Goal: Task Accomplishment & Management: Manage account settings

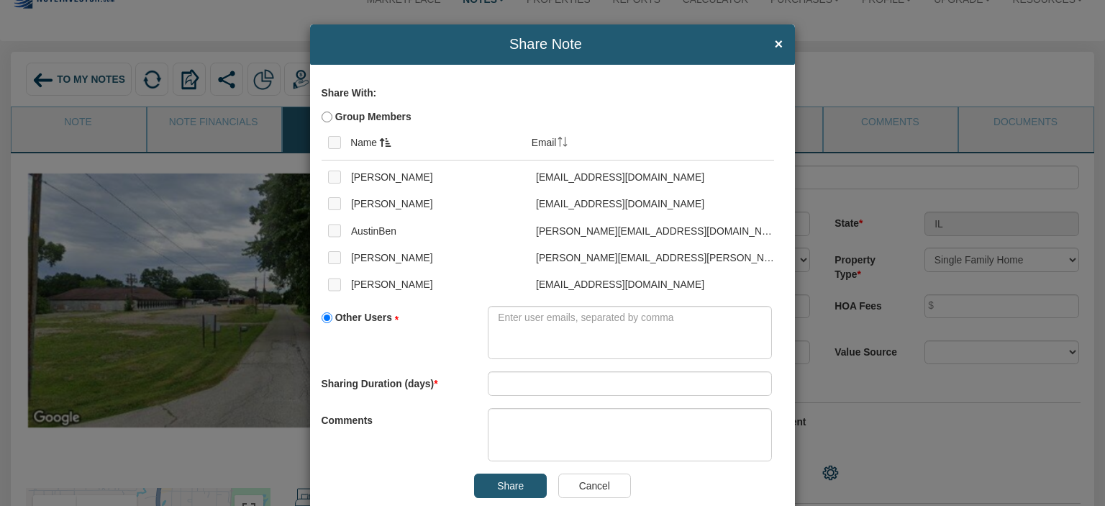
scroll to position [50, 0]
click at [509, 340] on textarea at bounding box center [630, 333] width 284 height 54
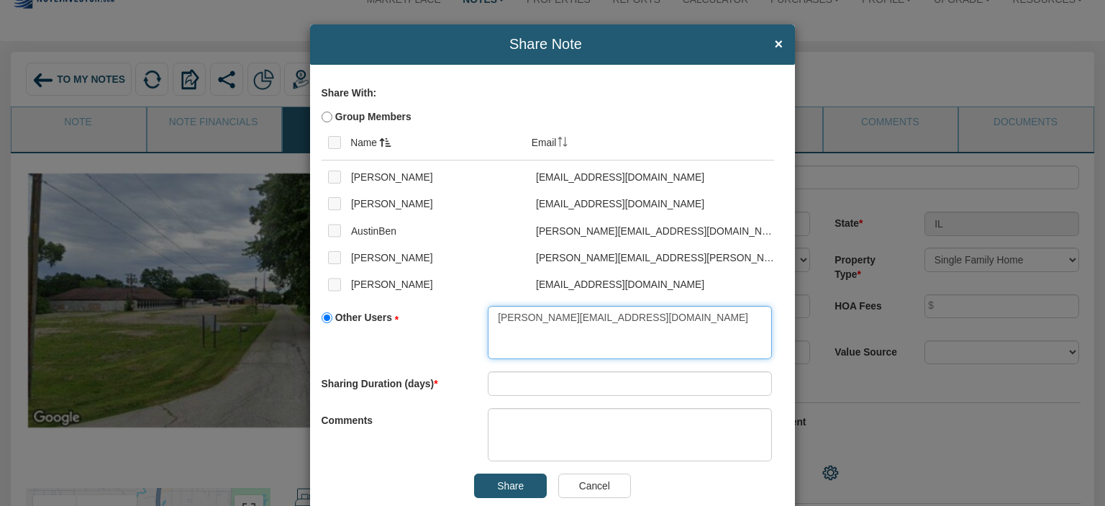
type textarea "[PERSON_NAME][EMAIL_ADDRESS][DOMAIN_NAME]"
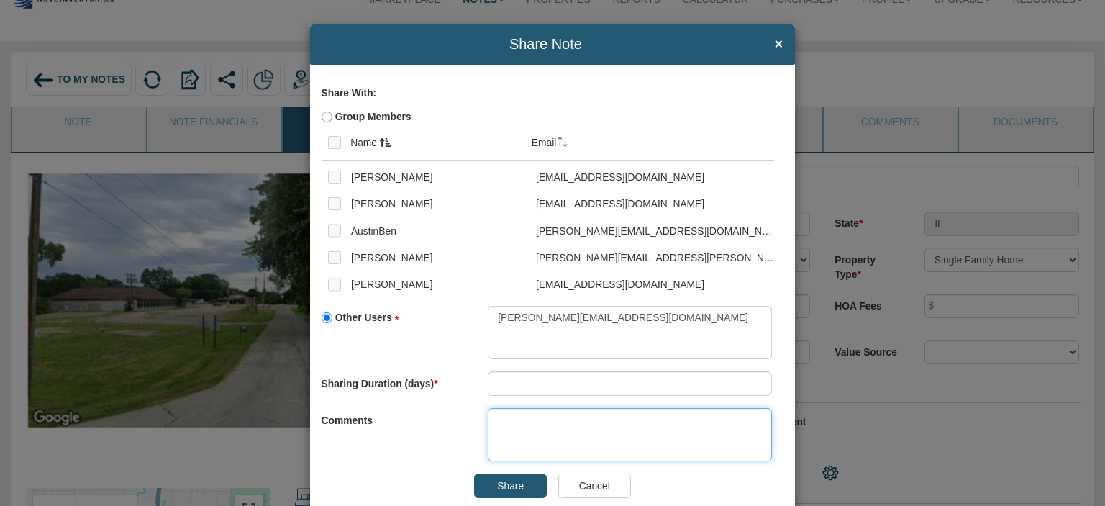
click at [506, 427] on textarea at bounding box center [630, 435] width 284 height 54
click at [552, 417] on textarea "sharing wuith loanpro" at bounding box center [630, 435] width 284 height 54
click at [544, 422] on textarea "sharing wuith loanpro" at bounding box center [630, 435] width 284 height 54
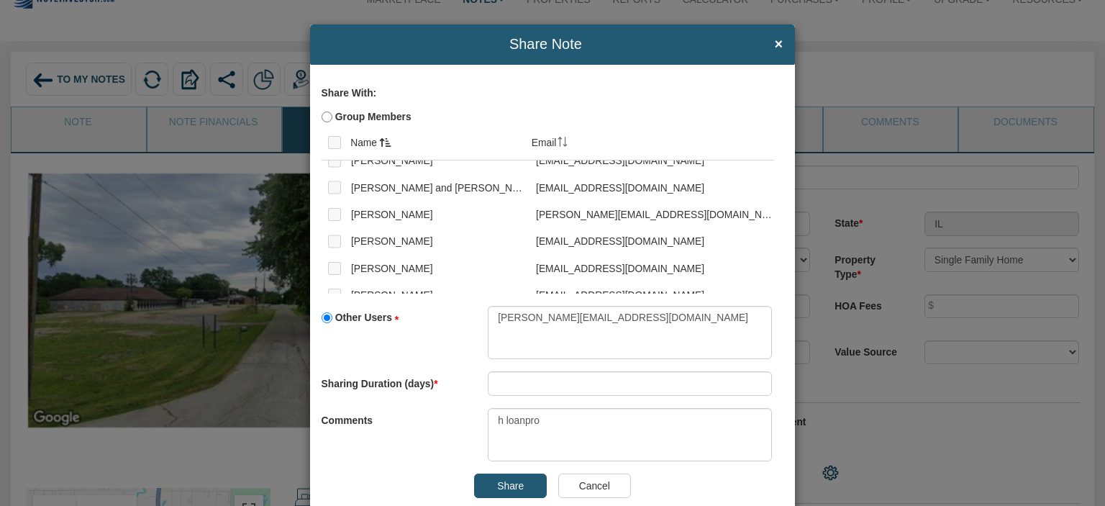
scroll to position [780, 0]
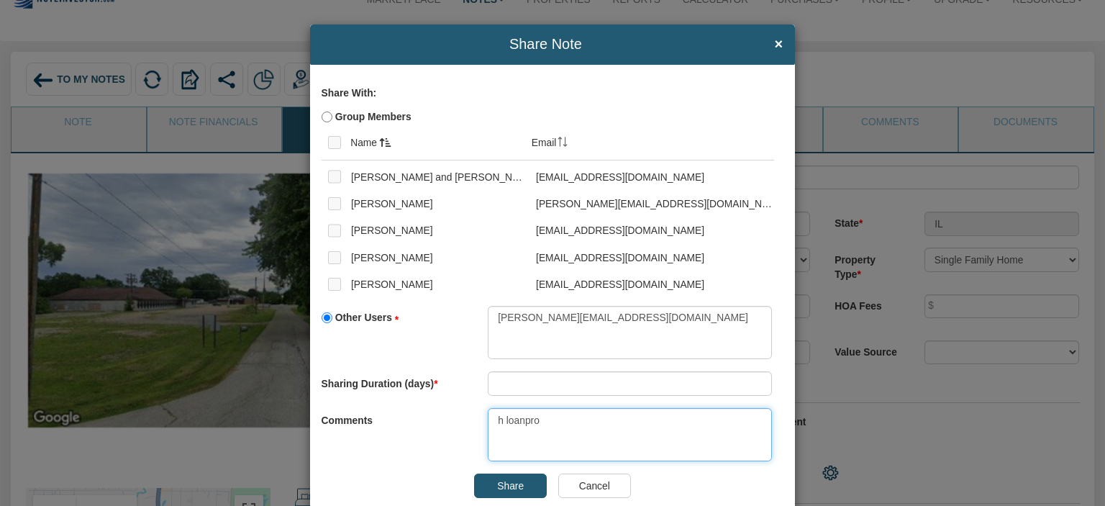
click at [550, 424] on textarea "h loanpro" at bounding box center [630, 435] width 284 height 54
type textarea "h"
type textarea "share with loan processor"
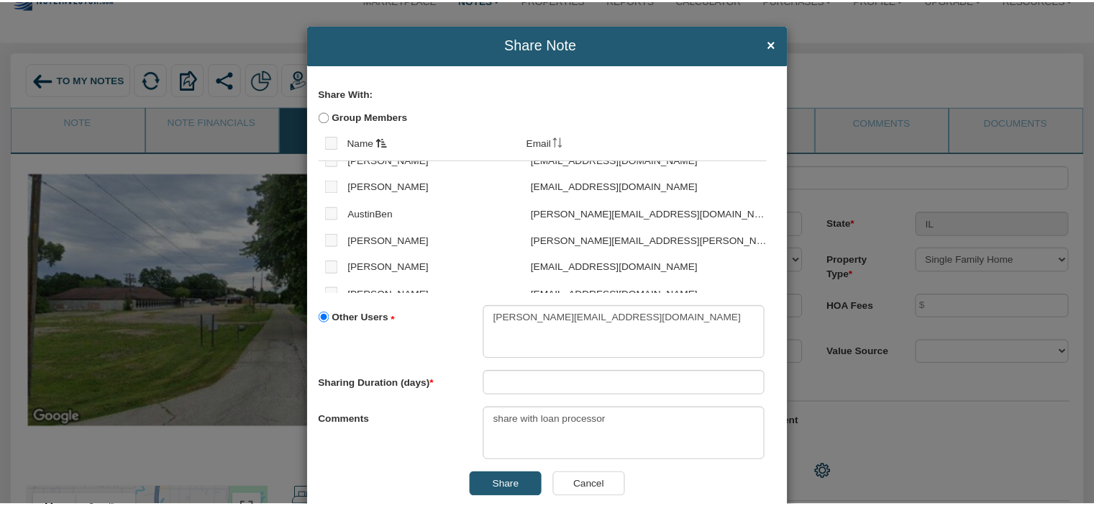
scroll to position [0, 0]
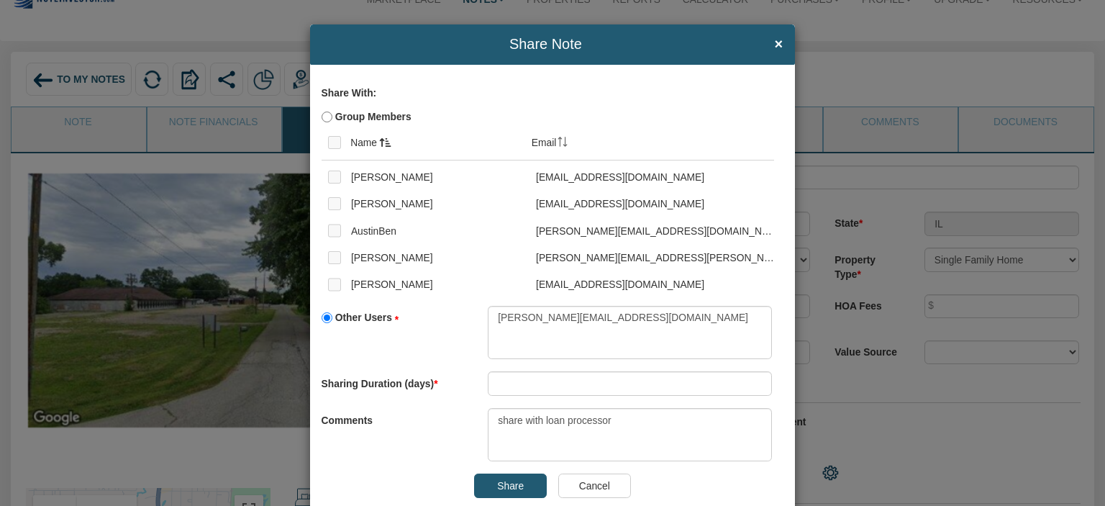
drag, startPoint x: 699, startPoint y: 47, endPoint x: 722, endPoint y: 47, distance: 23.0
click at [722, 47] on span "Share Note" at bounding box center [545, 45] width 447 height 16
drag, startPoint x: 706, startPoint y: 46, endPoint x: 681, endPoint y: 50, distance: 25.5
click at [682, 50] on span "Share Note" at bounding box center [545, 45] width 447 height 16
click at [775, 43] on span "×" at bounding box center [779, 45] width 9 height 16
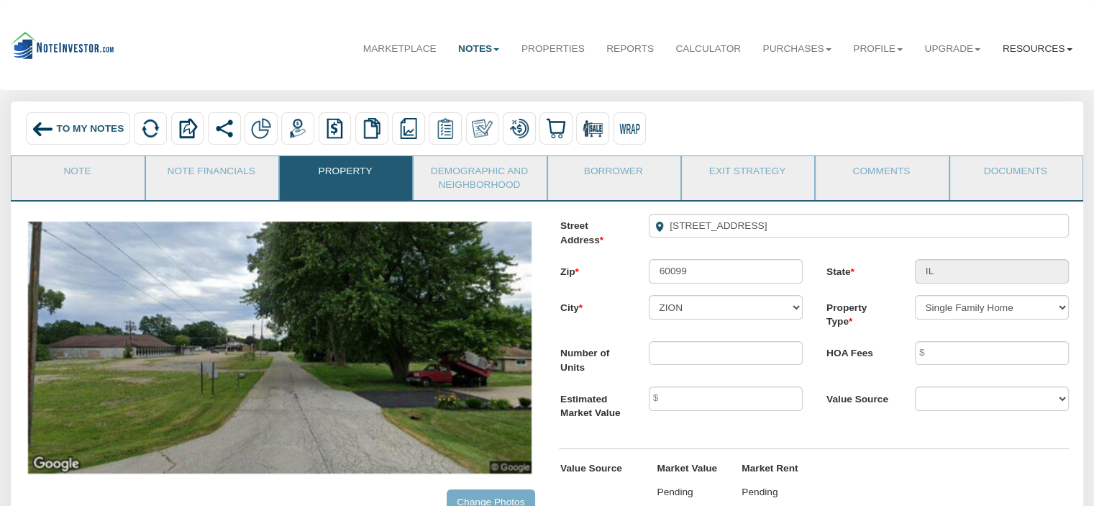
click at [1067, 50] on b at bounding box center [1070, 49] width 6 height 3
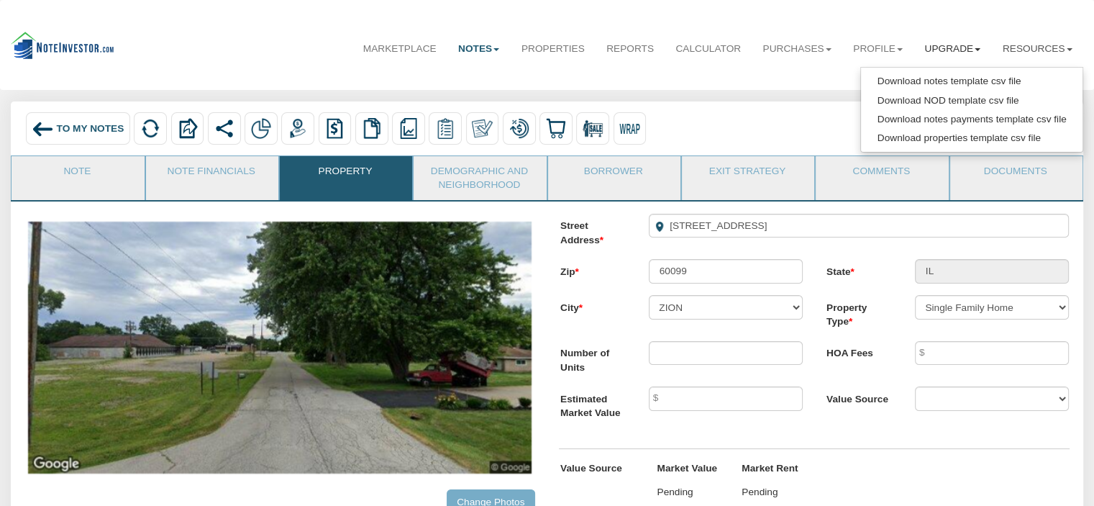
click at [969, 47] on link "Upgrade" at bounding box center [953, 49] width 78 height 36
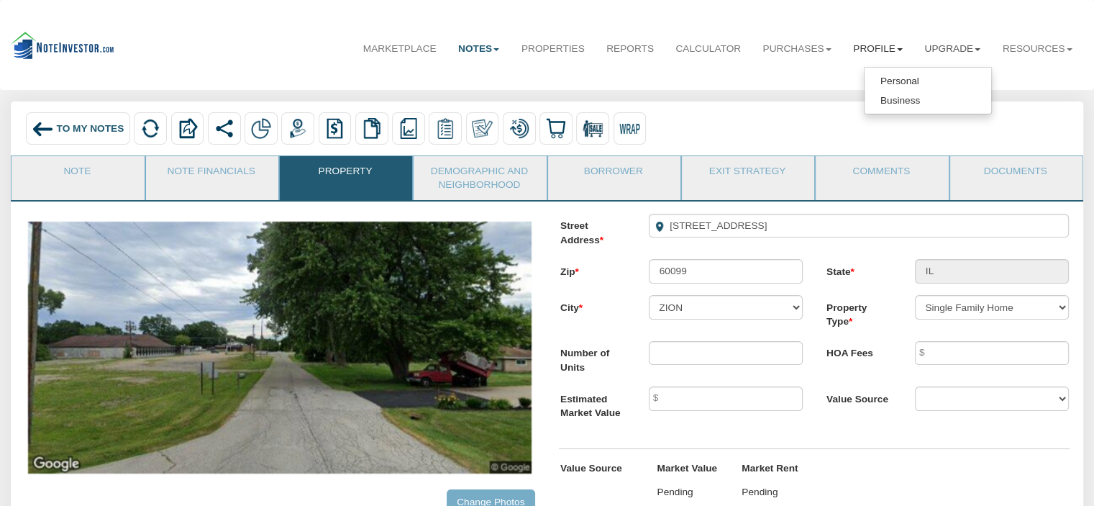
click at [897, 50] on b at bounding box center [900, 49] width 6 height 3
click at [826, 50] on b at bounding box center [829, 49] width 6 height 3
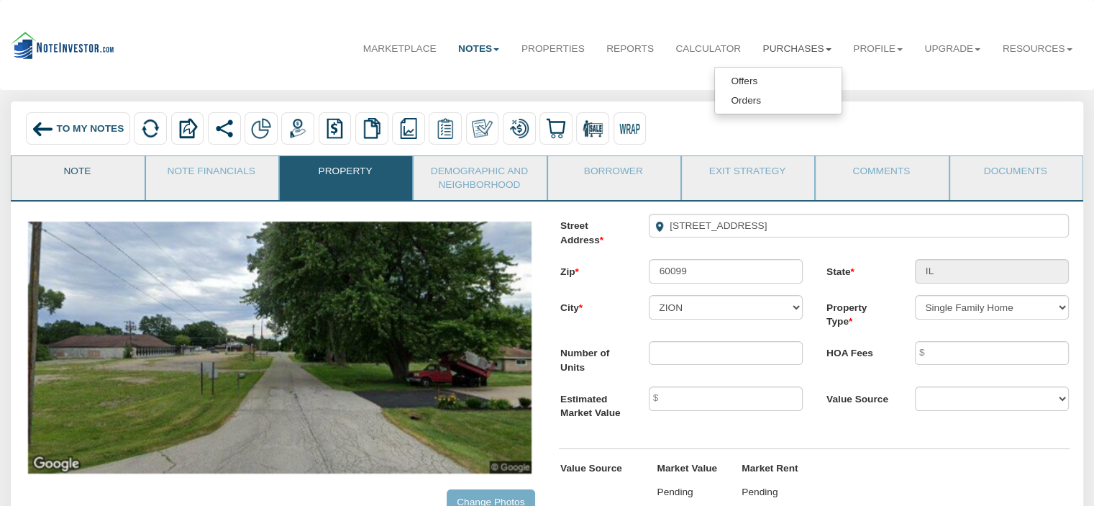
click at [72, 175] on link "Note" at bounding box center [77, 174] width 131 height 36
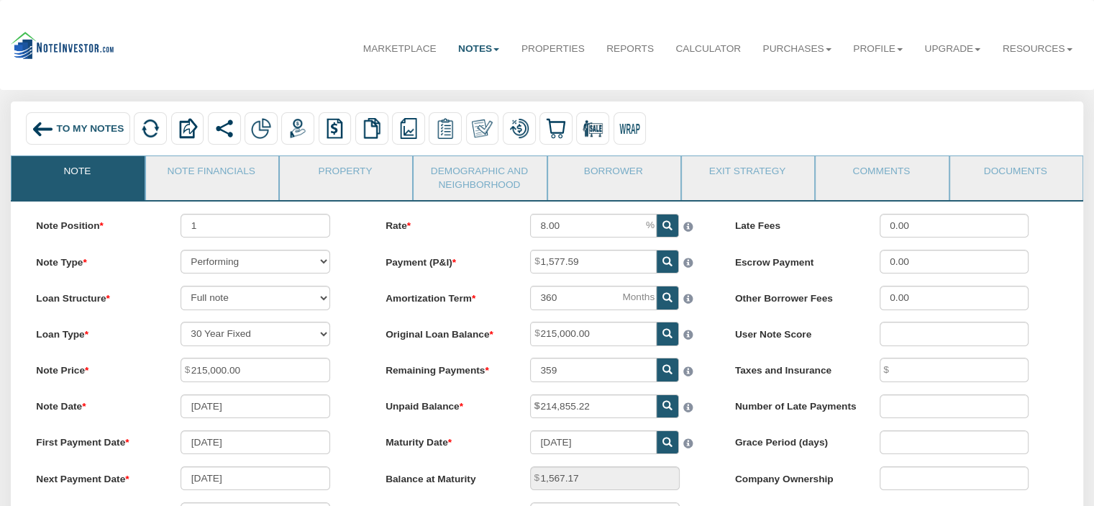
click at [79, 175] on link "Note" at bounding box center [77, 174] width 131 height 36
click at [204, 175] on link "Note Financials" at bounding box center [211, 174] width 131 height 36
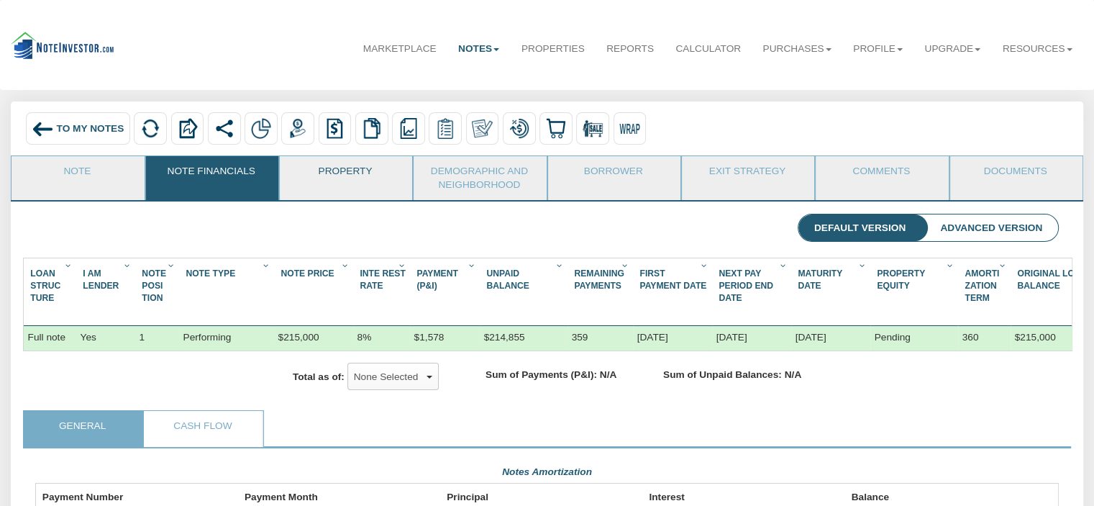
click at [347, 175] on link "Property" at bounding box center [345, 174] width 131 height 36
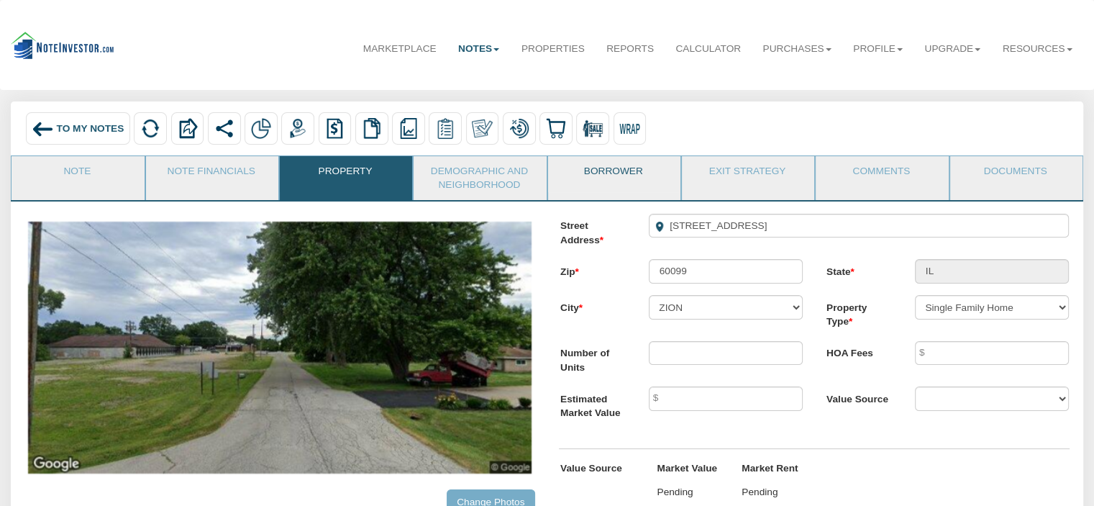
click at [600, 175] on link "Borrower" at bounding box center [613, 174] width 131 height 36
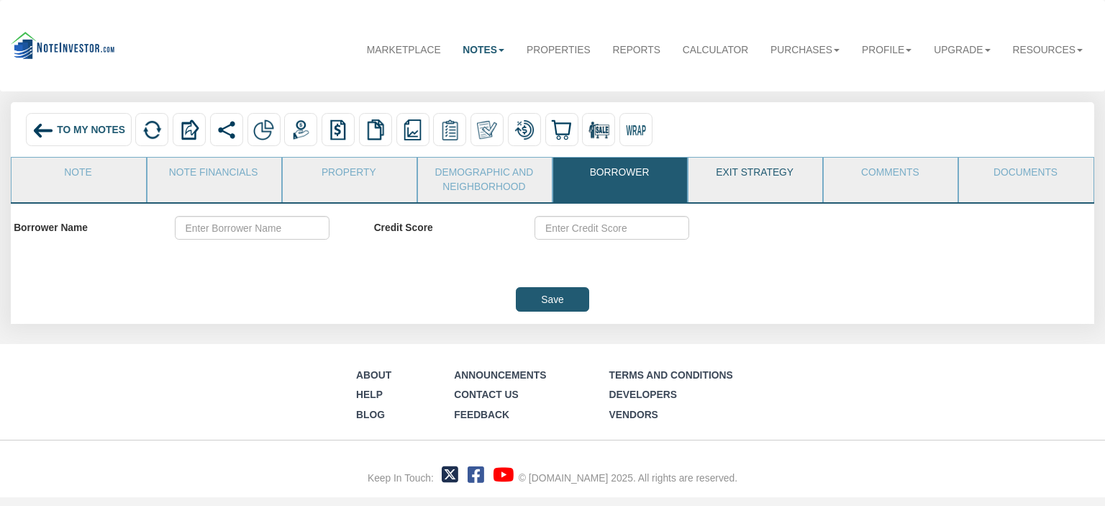
click at [732, 176] on link "Exit Strategy" at bounding box center [754, 176] width 132 height 36
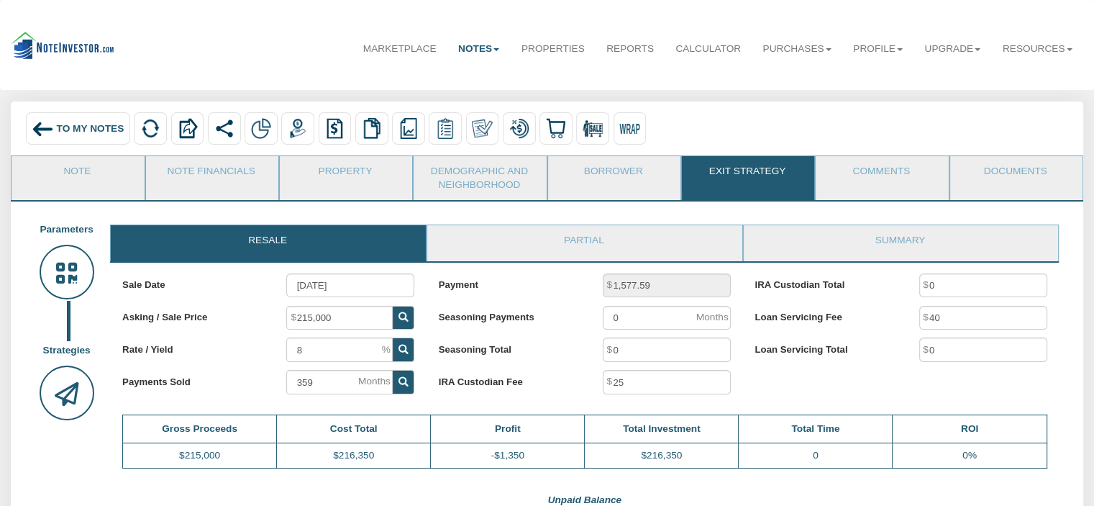
scroll to position [719029, 718370]
click at [880, 176] on link "Comments" at bounding box center [881, 174] width 131 height 36
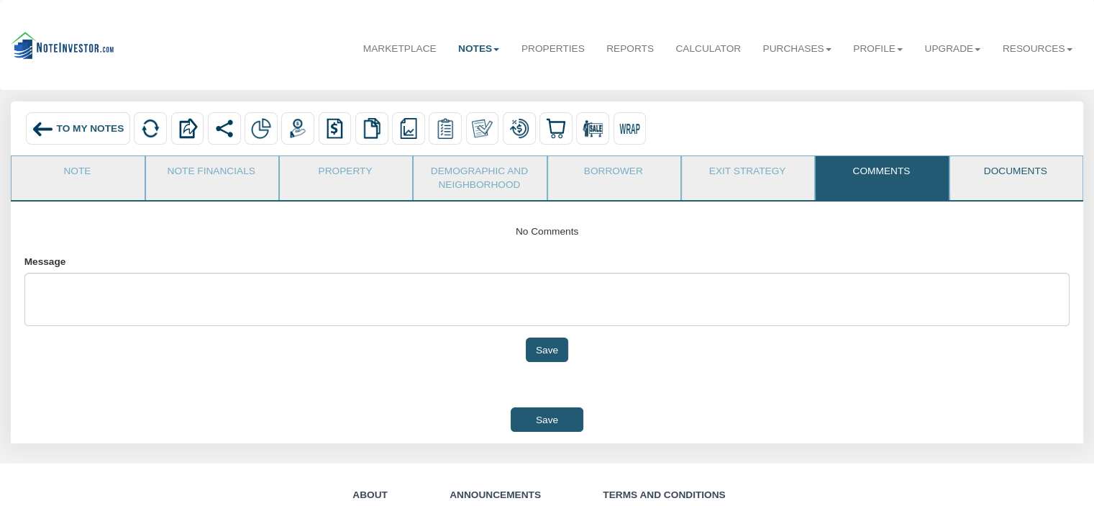
click at [1019, 174] on link "Documents" at bounding box center [1015, 174] width 131 height 36
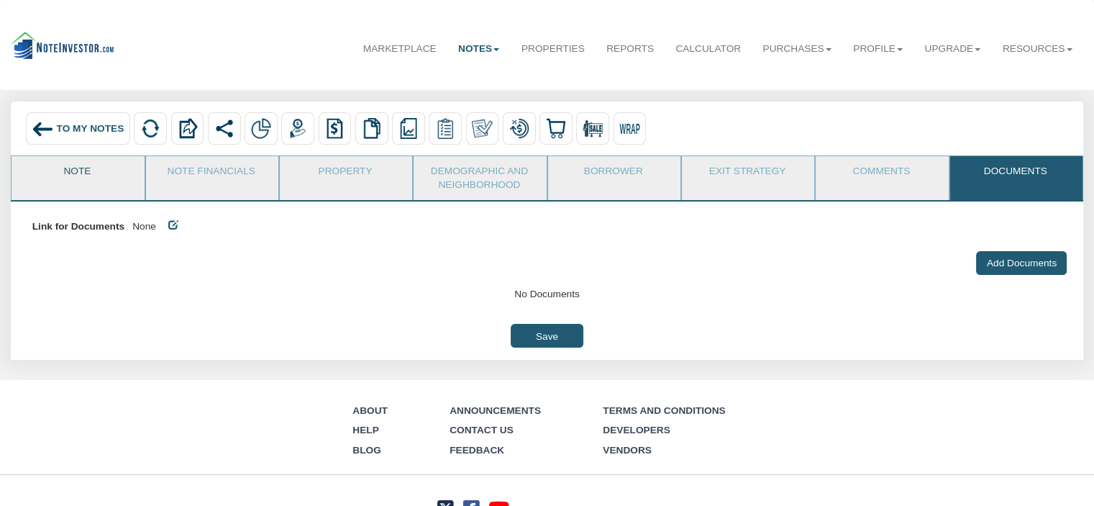
click at [96, 175] on link "Note" at bounding box center [77, 174] width 131 height 36
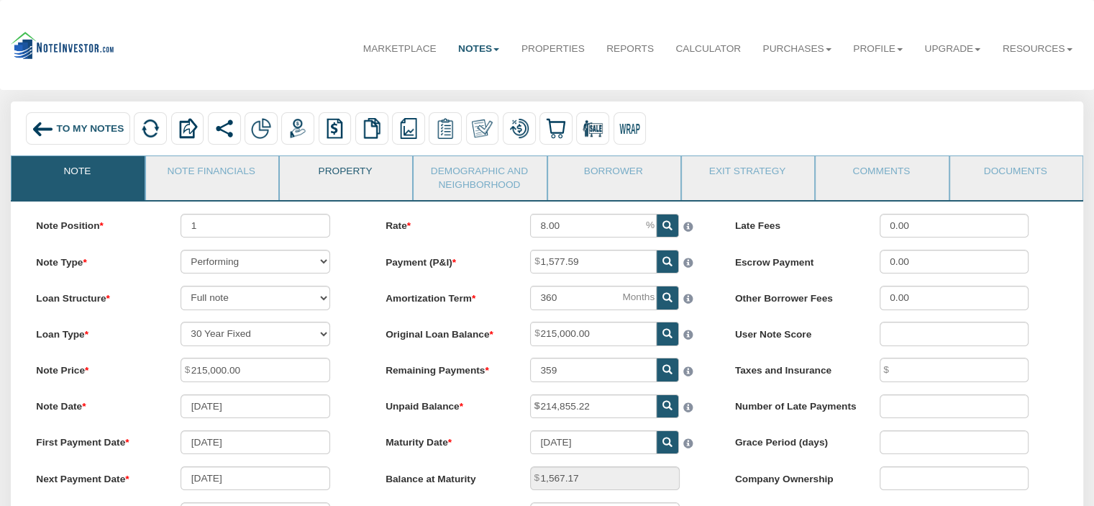
click at [358, 175] on link "Property" at bounding box center [345, 174] width 131 height 36
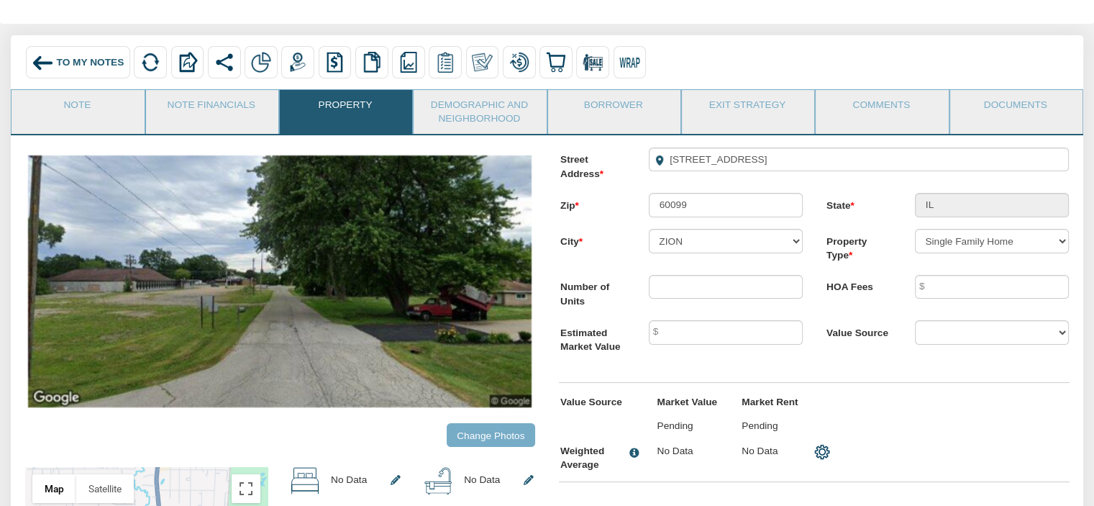
scroll to position [0, 0]
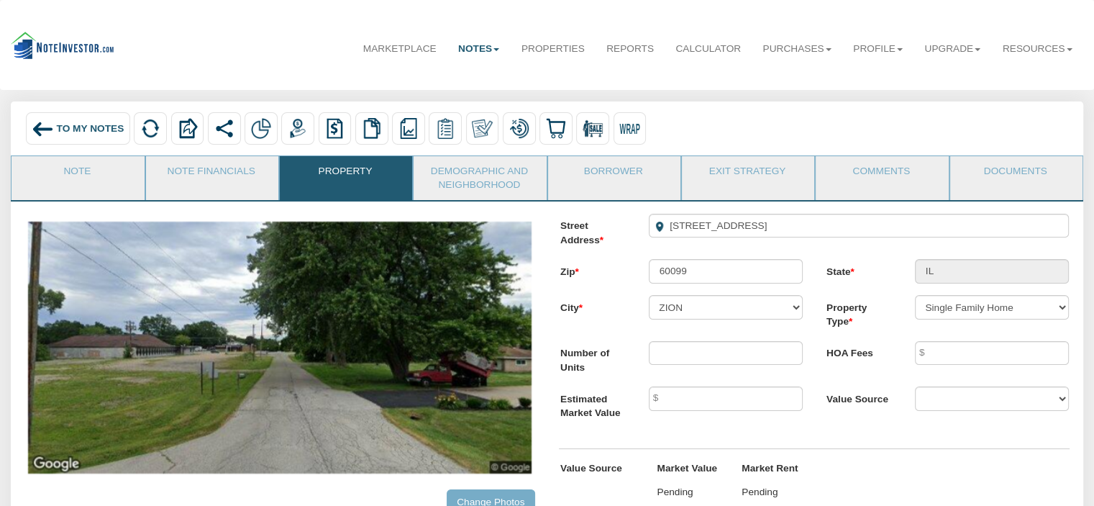
click at [66, 126] on span "To My Notes" at bounding box center [91, 128] width 68 height 11
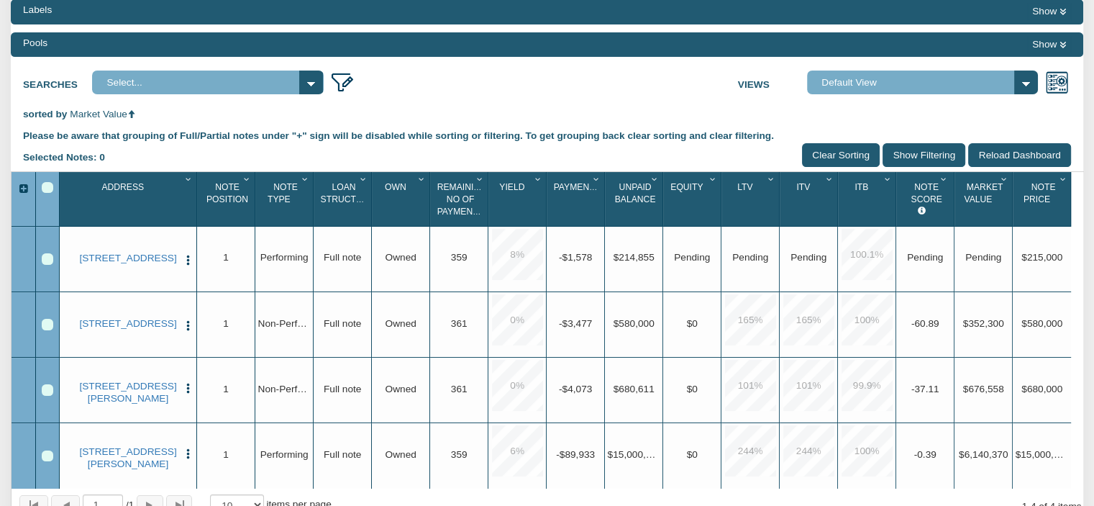
scroll to position [149, 0]
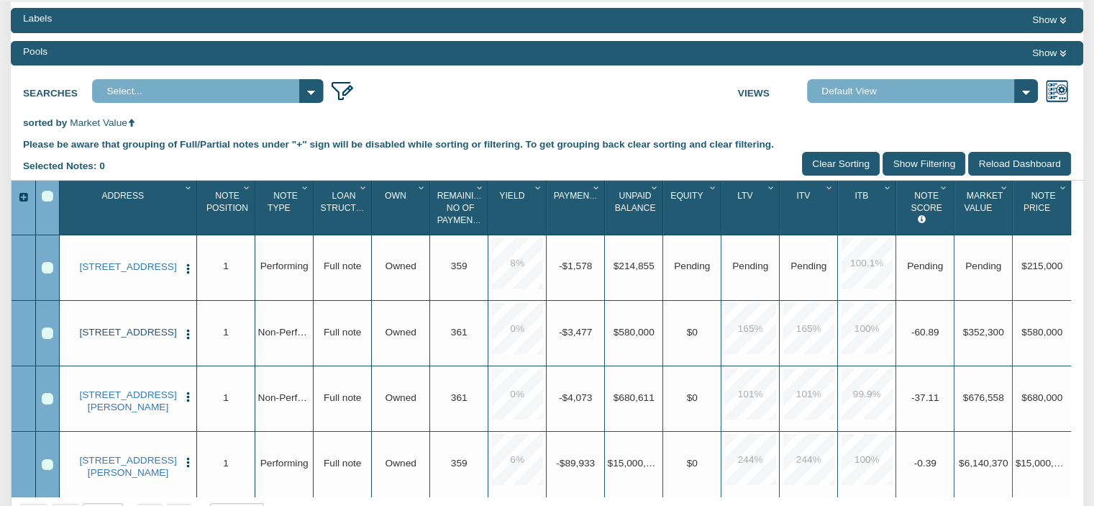
click at [114, 337] on link "[STREET_ADDRESS]" at bounding box center [128, 333] width 100 height 12
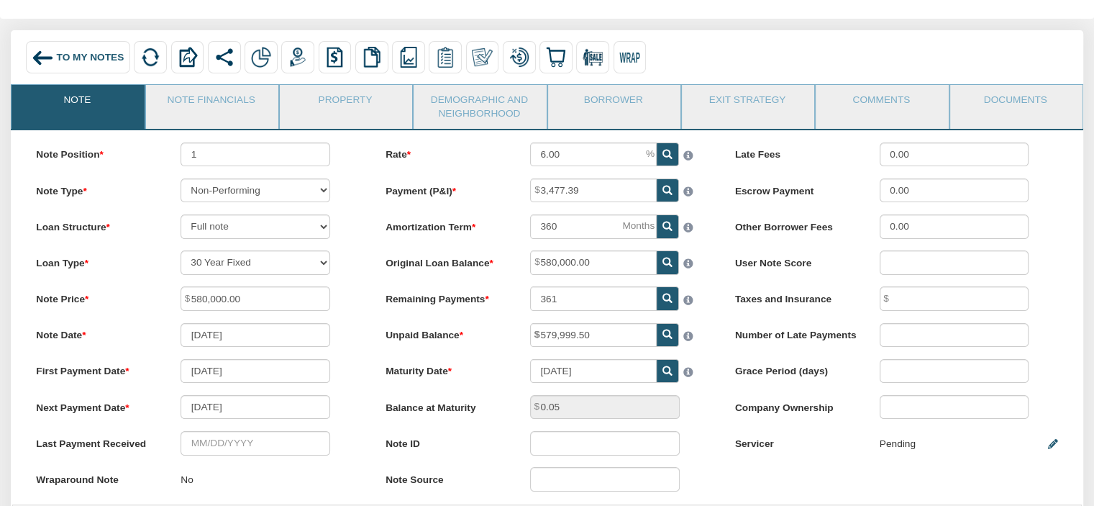
scroll to position [65, 0]
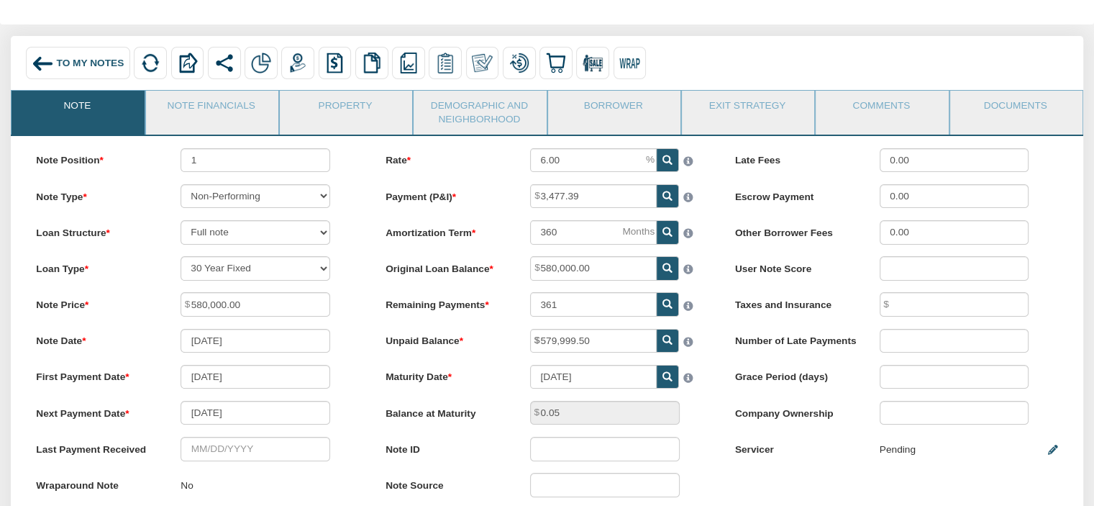
click at [66, 107] on link "Note" at bounding box center [77, 109] width 131 height 36
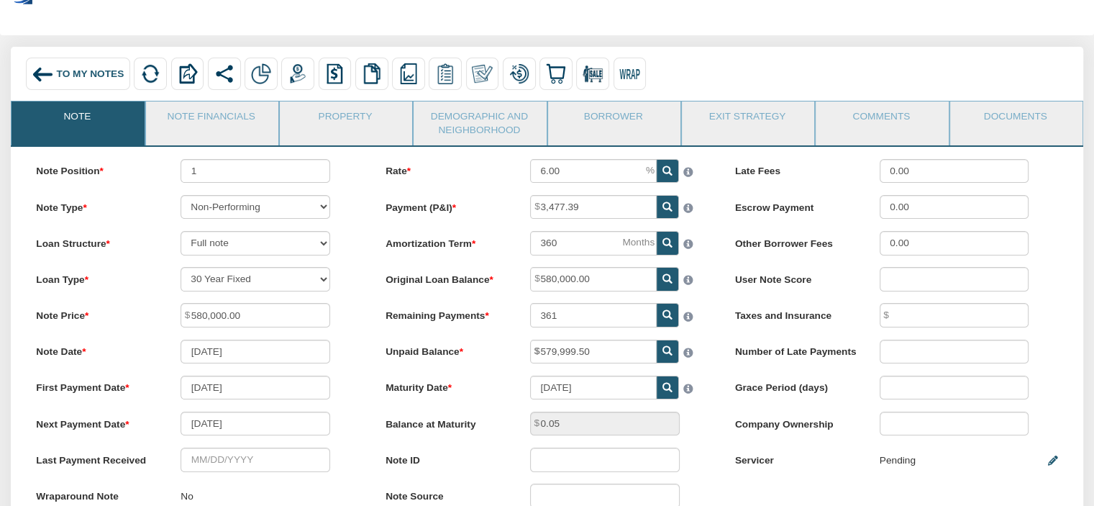
scroll to position [42, 0]
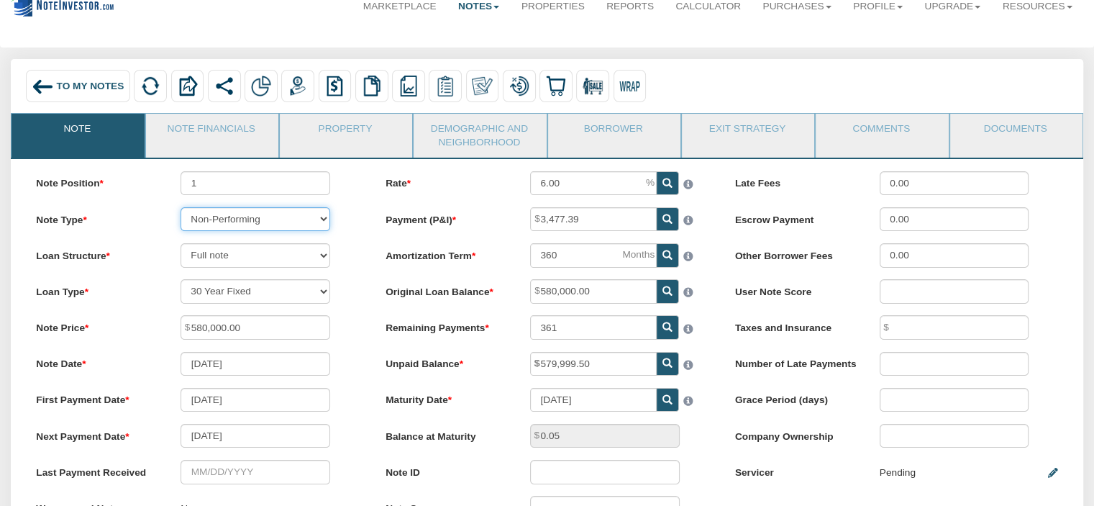
click at [320, 218] on select "Performing Forthcoming Non-Performing REO Sub-Performing Unknown" at bounding box center [256, 219] width 150 height 24
select select "string:P"
click at [181, 209] on select "Performing Forthcoming Non-Performing REO Sub-Performing Unknown" at bounding box center [256, 219] width 150 height 24
click at [323, 258] on select "Full note Partial note Pledge note Split Payment note" at bounding box center [256, 255] width 150 height 24
click at [685, 76] on div "To My Notes Delete with property Delete only note Redeeming and Non-Redeeming S…" at bounding box center [547, 88] width 1051 height 37
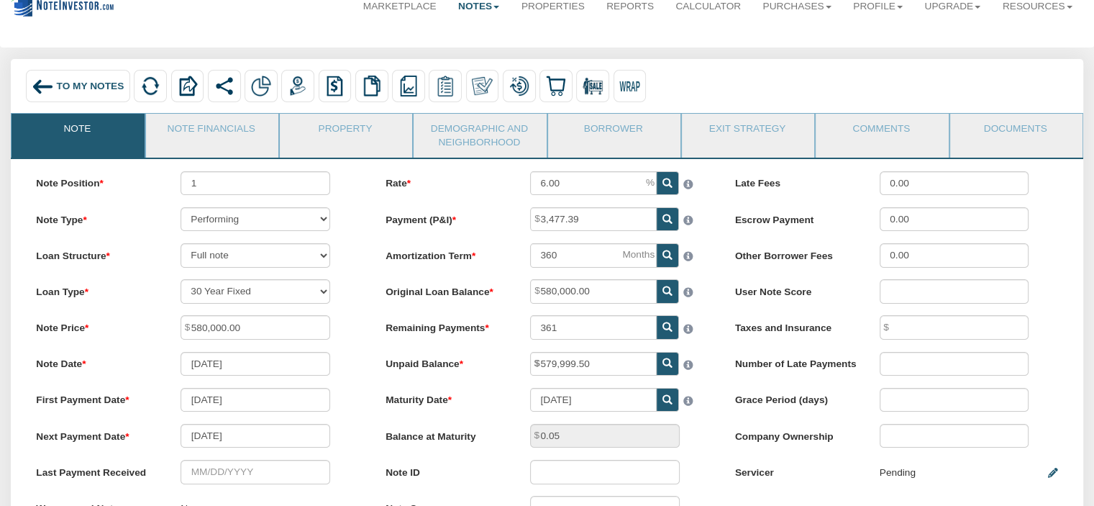
drag, startPoint x: 345, startPoint y: 383, endPoint x: 348, endPoint y: 406, distance: 22.5
click at [348, 406] on div "Note Position 1 Note Type Performing Forthcoming Non-Performing REO Sub-Perform…" at bounding box center [198, 352] width 350 height 362
click at [657, 171] on span "6.00" at bounding box center [657, 171] width 0 height 0
click at [685, 183] on span at bounding box center [686, 181] width 14 height 18
click at [591, 192] on input "6.00" at bounding box center [593, 183] width 127 height 24
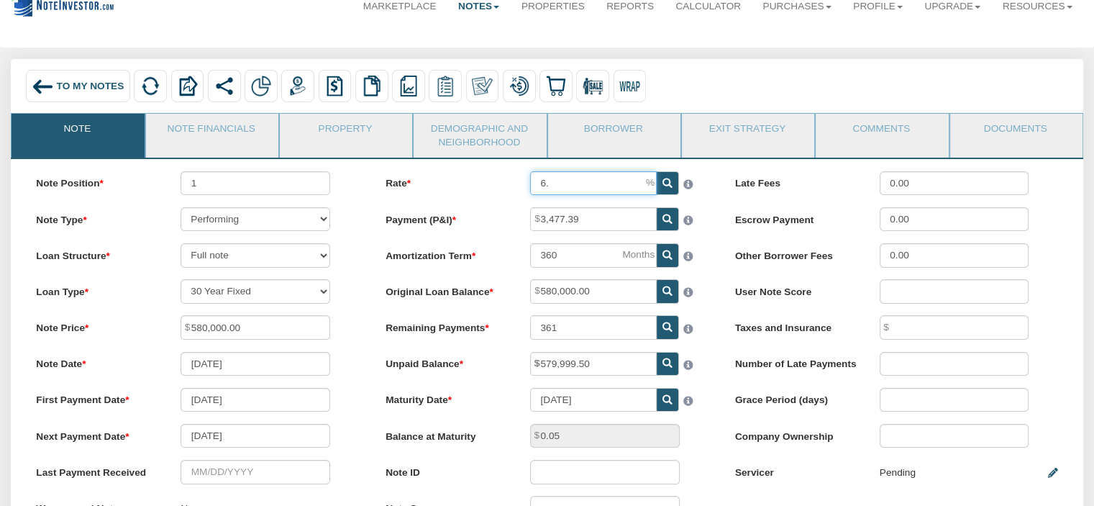
type input "6"
type input "8"
click at [664, 186] on icon at bounding box center [667, 183] width 10 height 10
click at [632, 181] on input "6.00" at bounding box center [593, 183] width 127 height 24
type input "6"
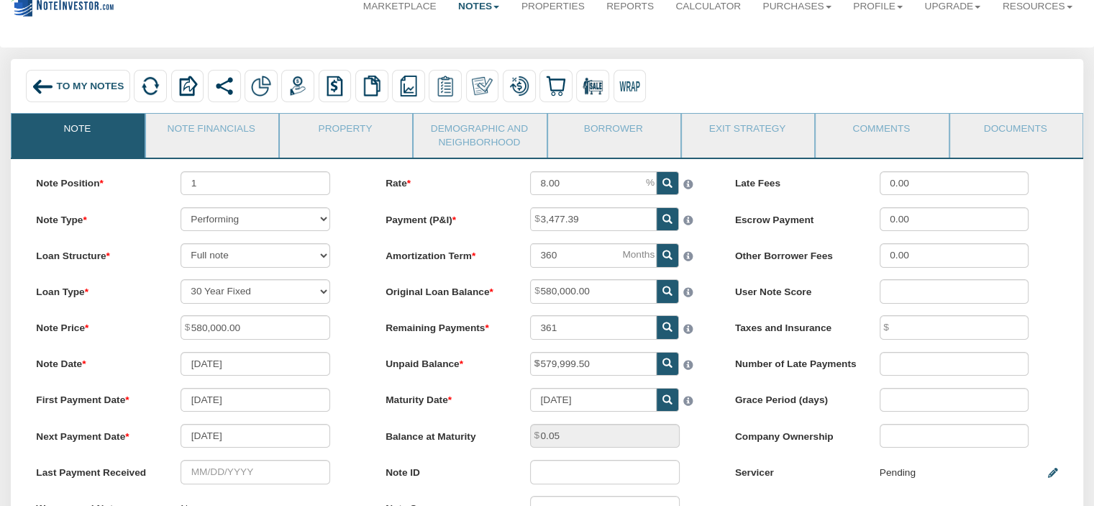
click at [660, 181] on span at bounding box center [668, 183] width 22 height 24
click at [685, 185] on span at bounding box center [686, 181] width 14 height 18
click at [615, 219] on input "3,477.39" at bounding box center [593, 219] width 127 height 24
click at [609, 186] on input "6.00" at bounding box center [593, 183] width 127 height 24
type input "6"
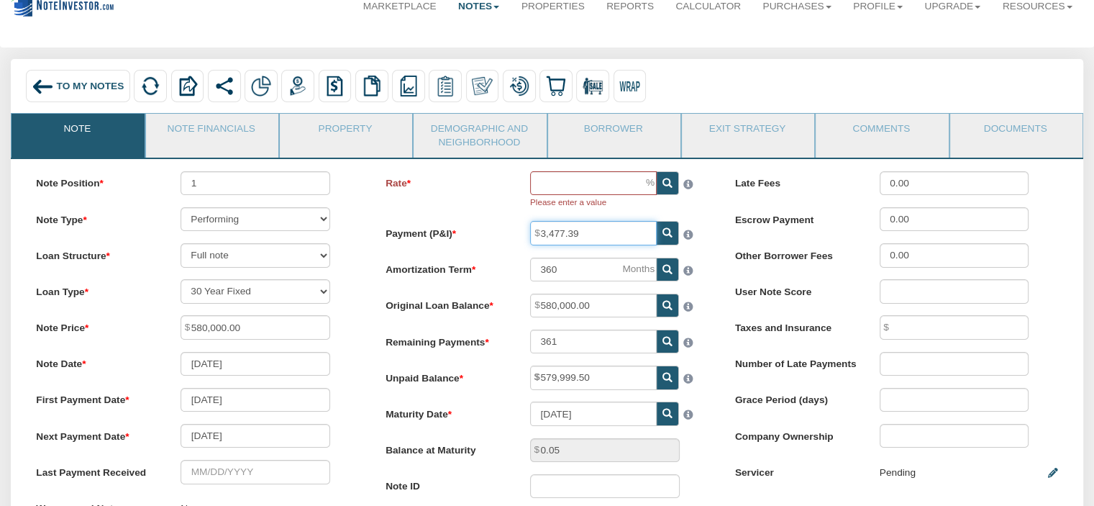
drag, startPoint x: 621, startPoint y: 237, endPoint x: 625, endPoint y: 230, distance: 8.0
click at [622, 237] on input "3,477.39" at bounding box center [593, 233] width 127 height 24
type input "3"
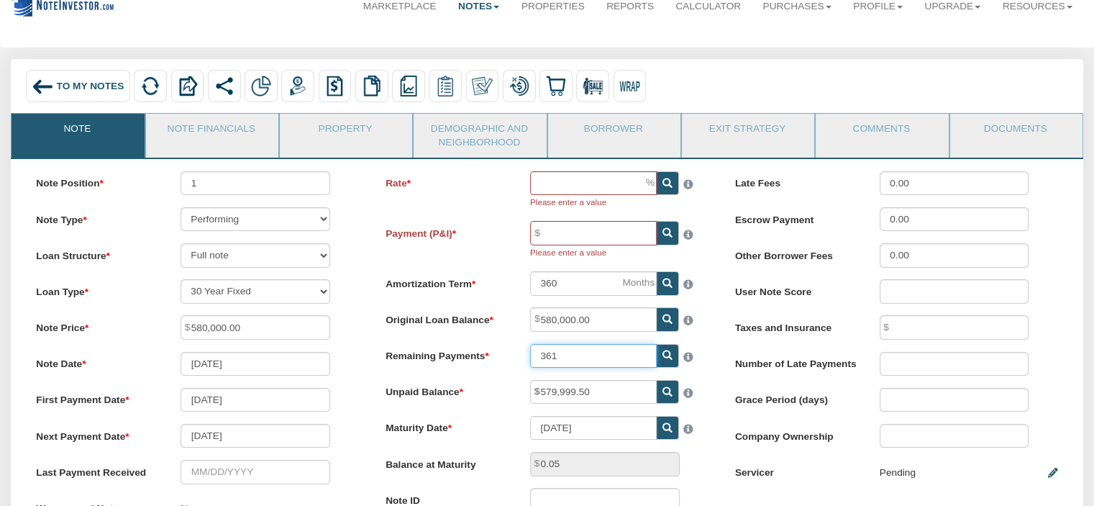
click at [623, 351] on input "361" at bounding box center [593, 356] width 127 height 24
type input "3"
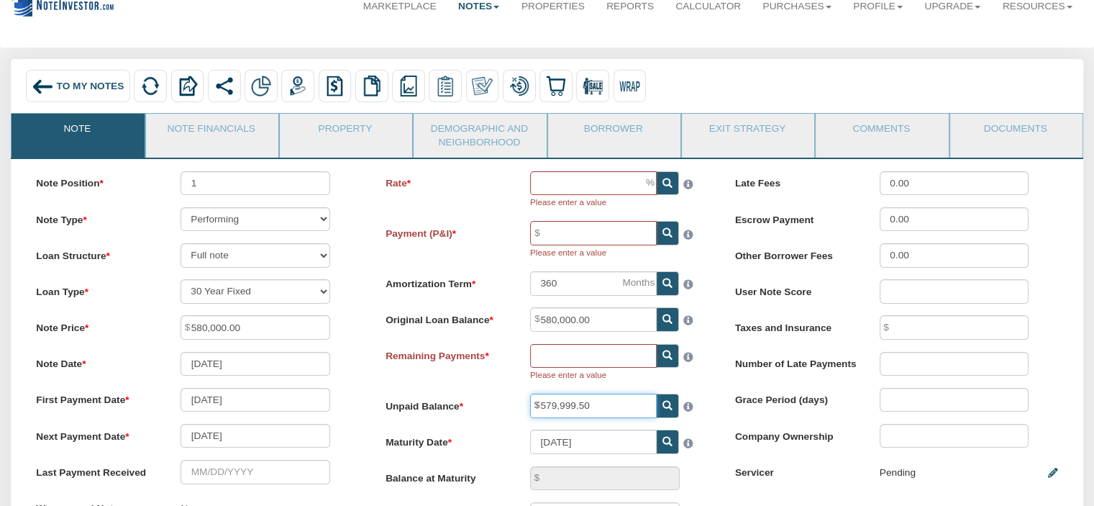
click at [603, 412] on input "579,999.50" at bounding box center [593, 405] width 127 height 24
type input "5"
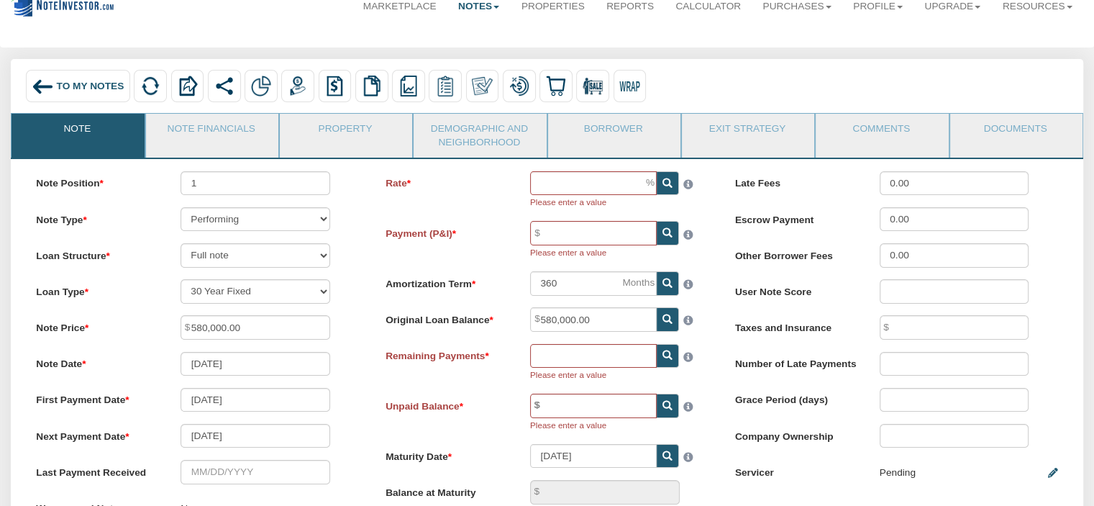
click at [495, 439] on div "Rate Please enter a value Payment (P&I) Please enter a value Amortization Term …" at bounding box center [548, 379] width 350 height 417
click at [633, 465] on input "[DATE]" at bounding box center [593, 456] width 127 height 24
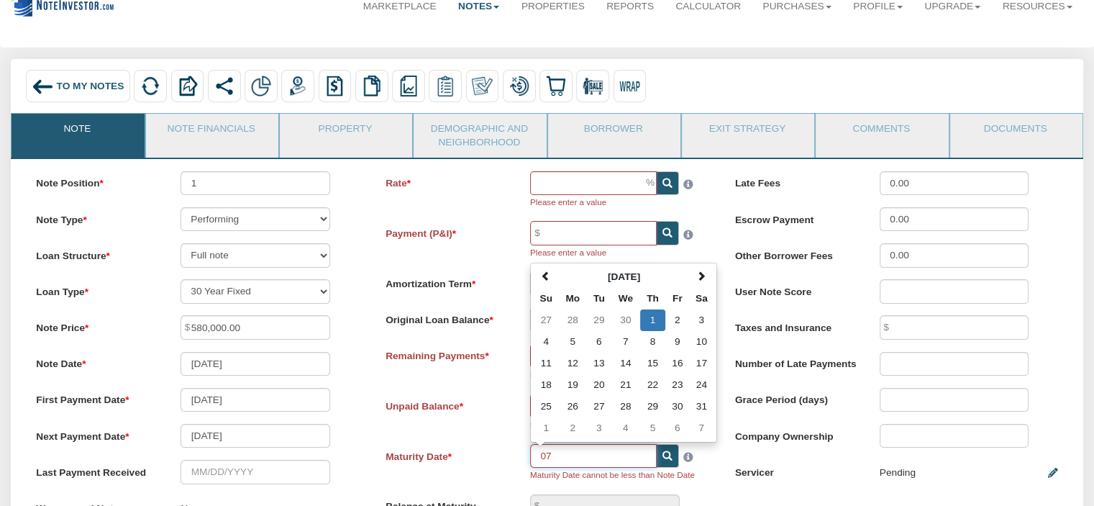
type input "0"
click at [542, 138] on link "Demographic and Neighborhood" at bounding box center [479, 136] width 131 height 44
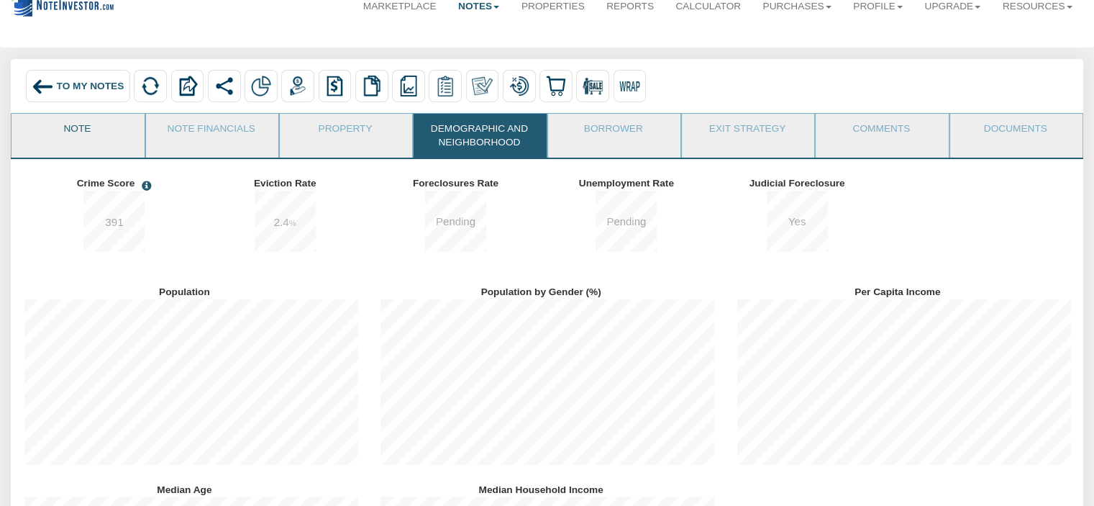
scroll to position [198, 357]
click at [86, 133] on link "Note" at bounding box center [77, 132] width 131 height 36
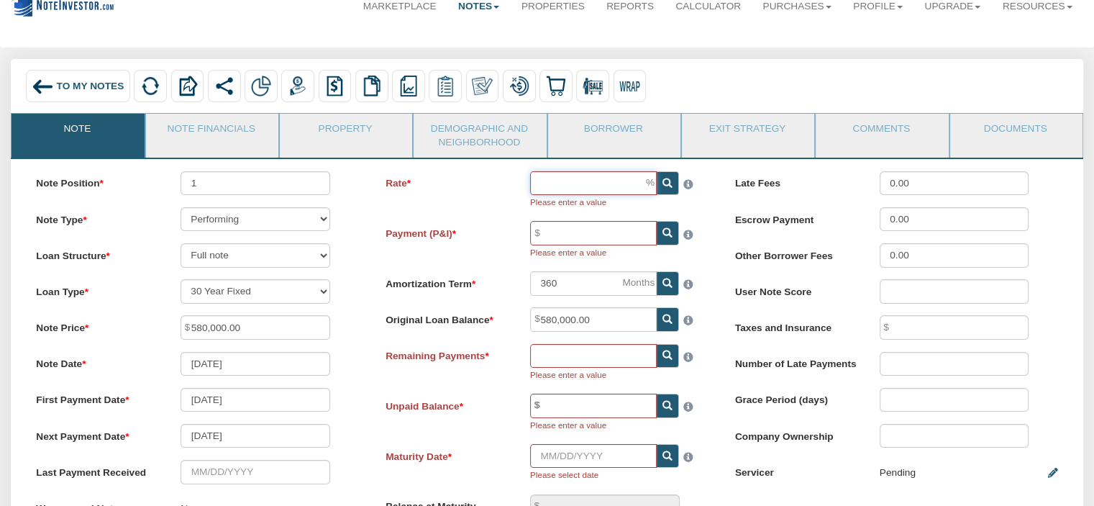
click at [622, 187] on input "Rate" at bounding box center [593, 183] width 127 height 24
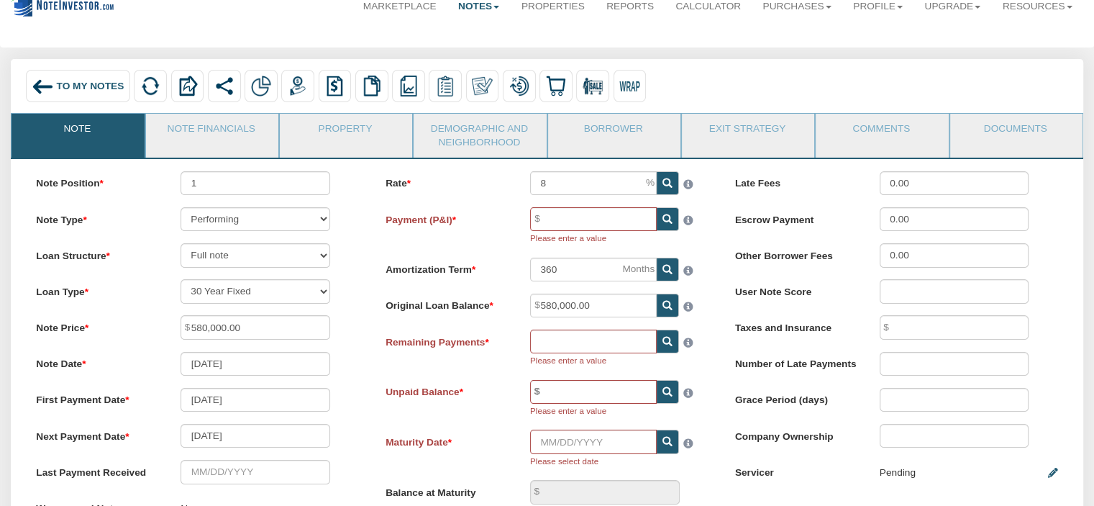
type input "8.00"
click at [667, 181] on icon at bounding box center [667, 183] width 10 height 10
type input "0.00"
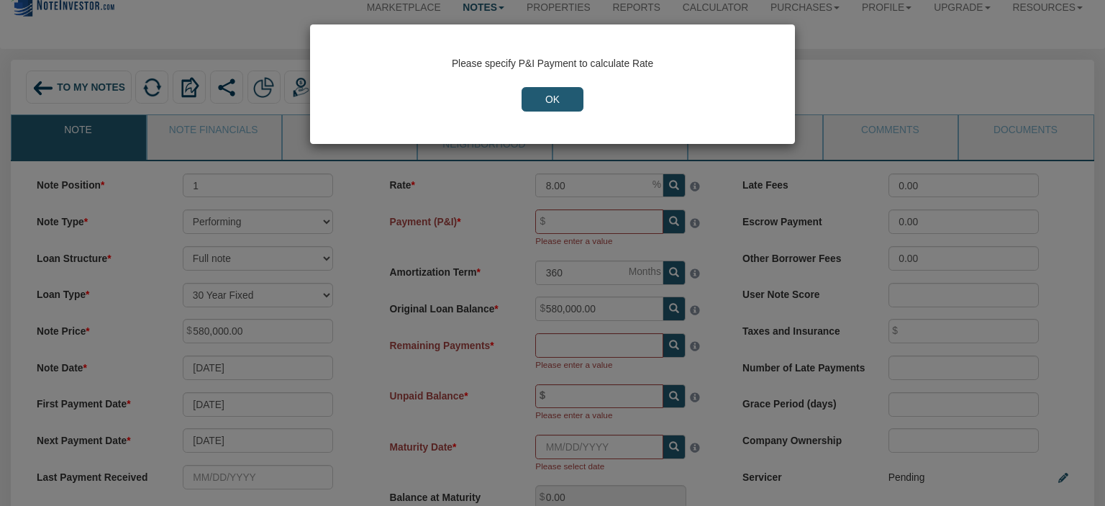
click at [555, 102] on input "OK" at bounding box center [552, 99] width 62 height 24
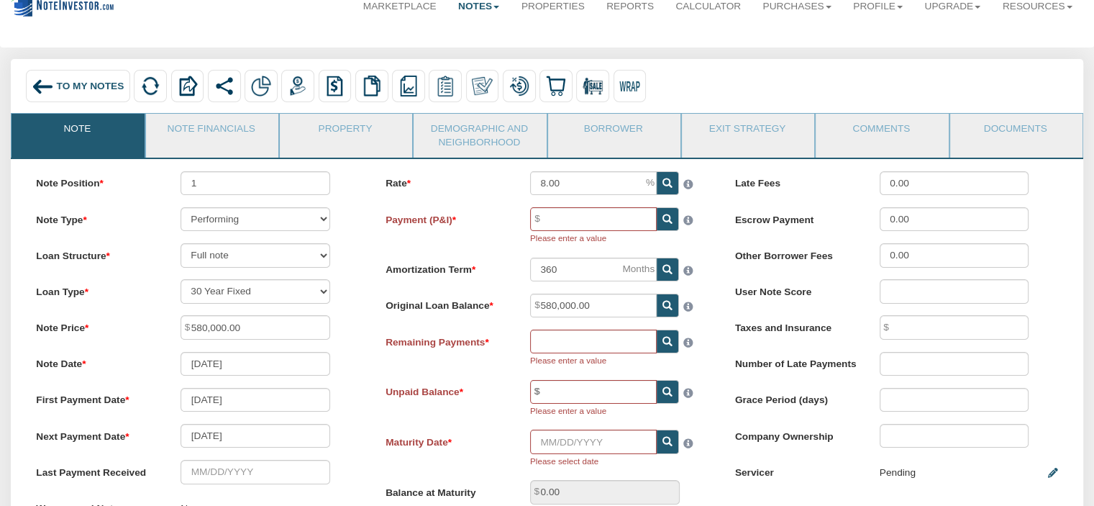
click at [668, 224] on icon at bounding box center [667, 219] width 10 height 10
type input "4,255.83"
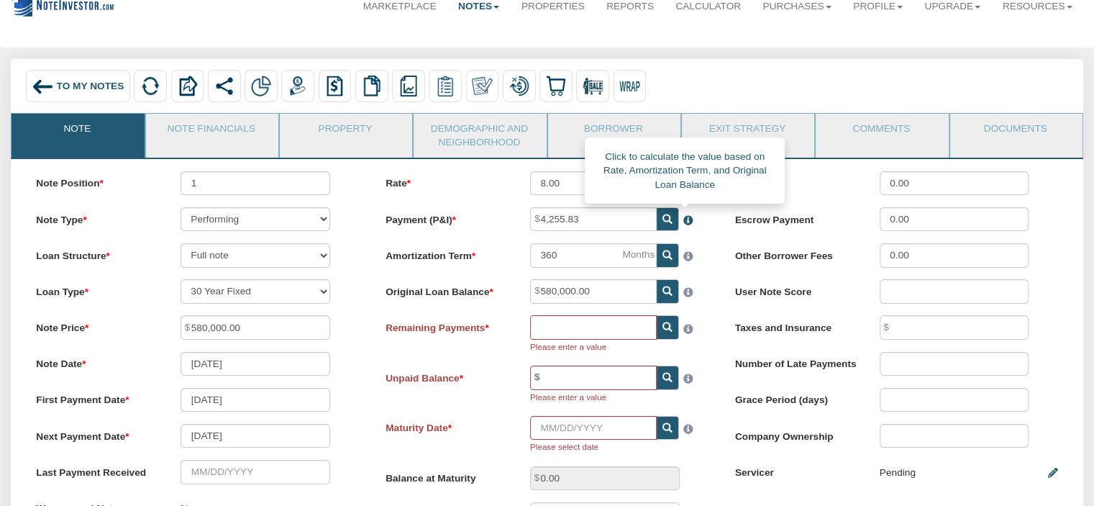
click at [683, 220] on span at bounding box center [686, 217] width 14 height 18
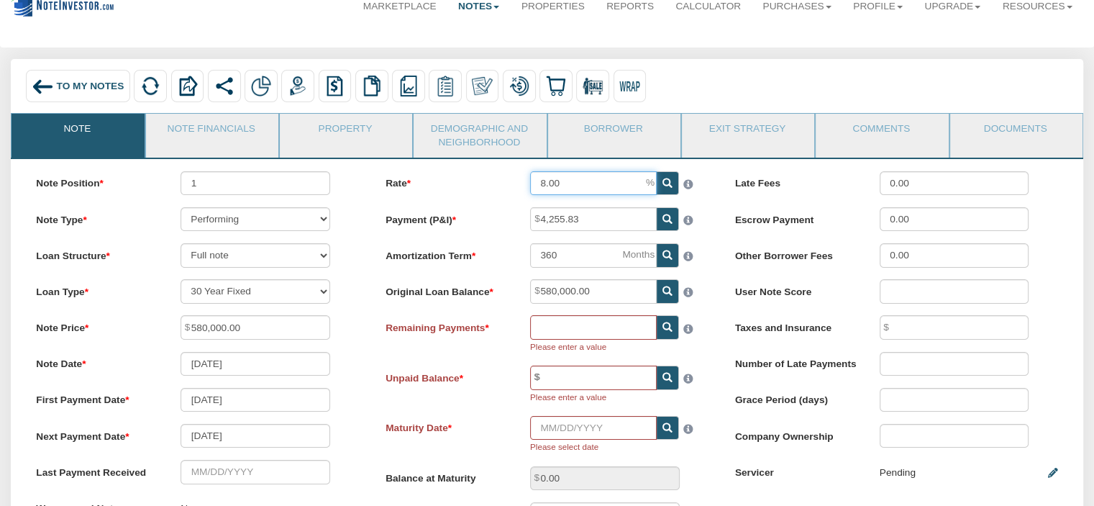
click at [613, 183] on input "8.00" at bounding box center [593, 183] width 127 height 24
type input "8"
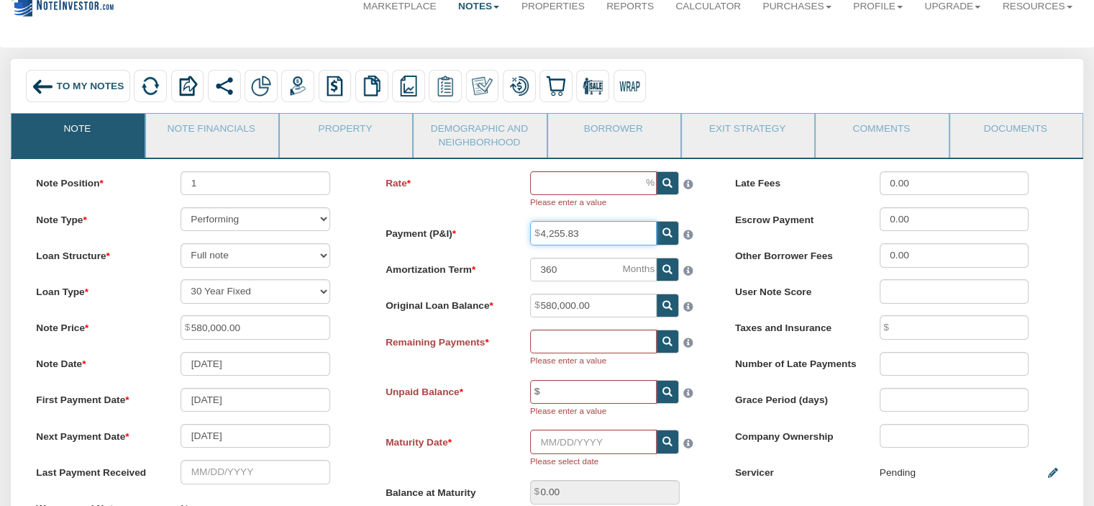
click at [587, 236] on input "4,255.83" at bounding box center [593, 233] width 127 height 24
type input "4"
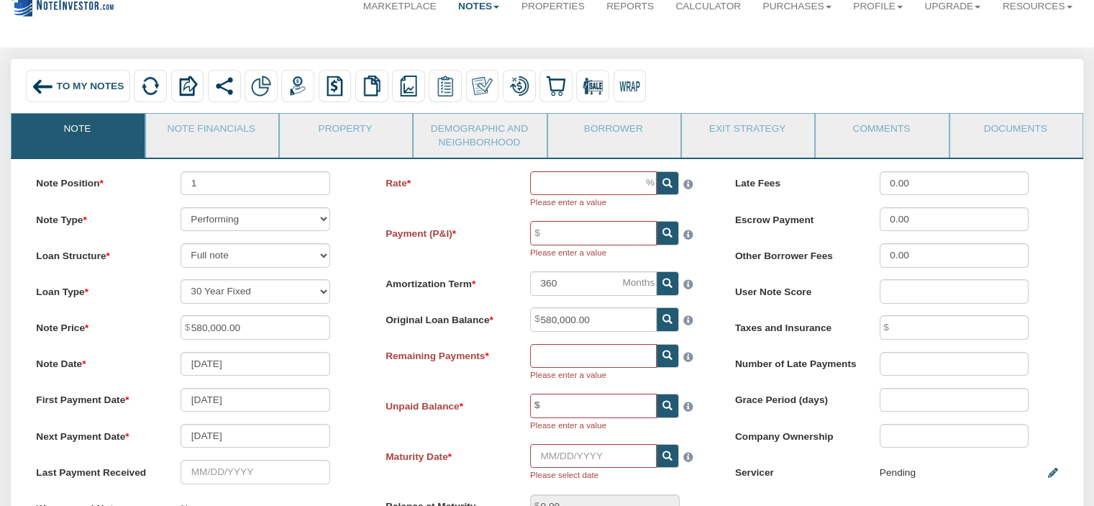
click at [458, 228] on label "Payment (P&I)" at bounding box center [445, 230] width 145 height 19
click at [530, 228] on input "Payment (P&I)" at bounding box center [593, 233] width 127 height 24
click at [662, 233] on icon at bounding box center [667, 233] width 10 height 10
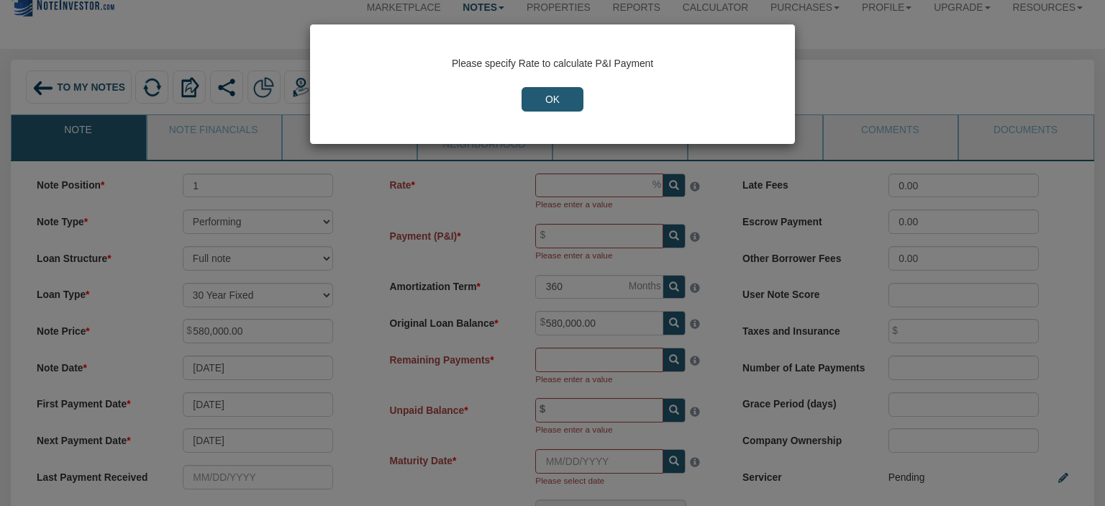
click at [551, 97] on input "OK" at bounding box center [552, 99] width 62 height 24
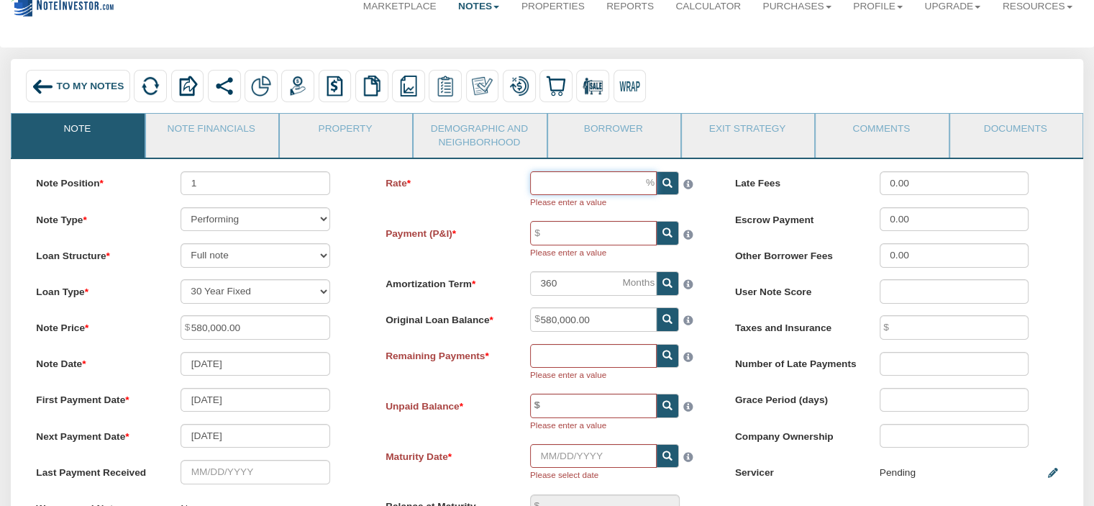
click at [657, 171] on span at bounding box center [657, 171] width 0 height 0
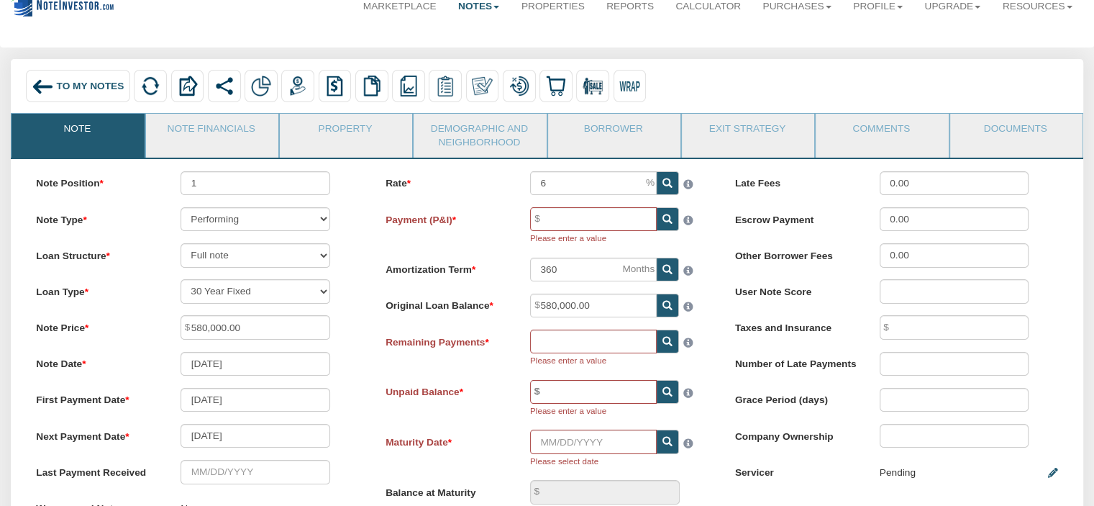
type input "6.00"
click at [665, 180] on icon at bounding box center [667, 183] width 10 height 10
type input "0.00"
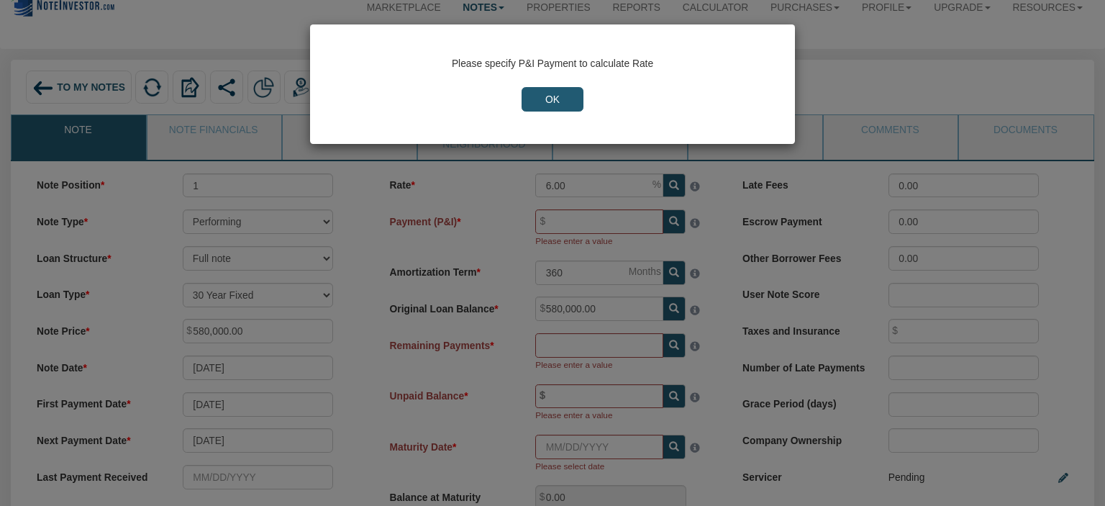
click at [588, 218] on div "Please specify P&I Payment to calculate Rate OK" at bounding box center [552, 253] width 1105 height 506
click at [544, 101] on input "OK" at bounding box center [552, 99] width 62 height 24
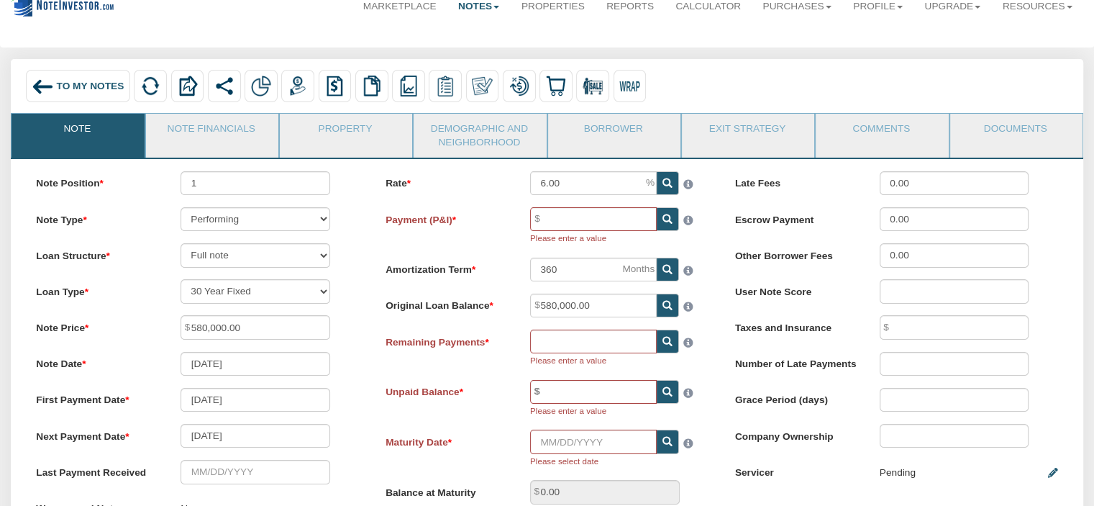
click at [666, 219] on icon at bounding box center [667, 219] width 10 height 10
type input "3,477.39"
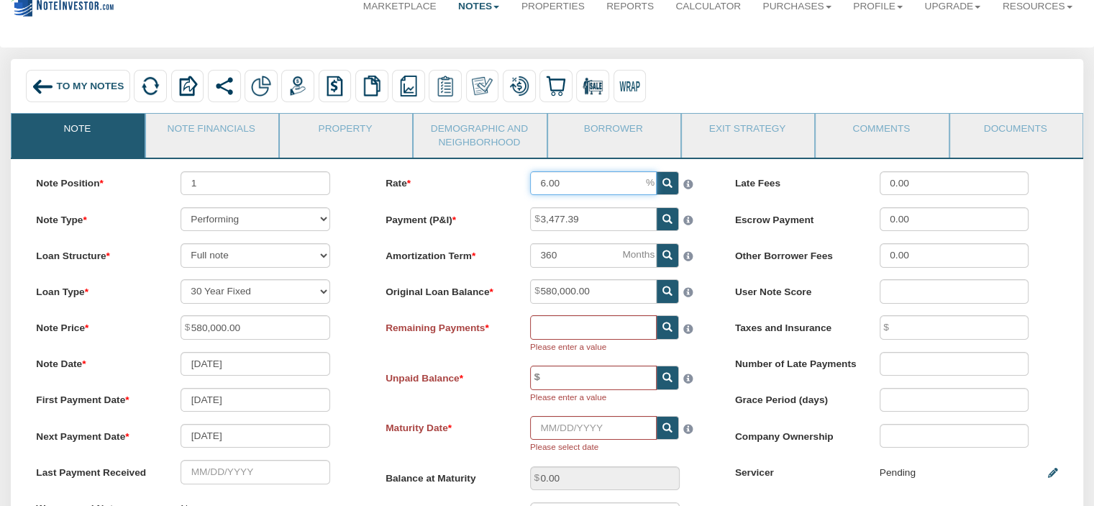
click at [657, 171] on span "6.00" at bounding box center [657, 171] width 0 height 0
click at [630, 186] on input "6.00" at bounding box center [593, 183] width 127 height 24
click at [666, 181] on icon at bounding box center [667, 183] width 10 height 10
click at [665, 330] on icon at bounding box center [667, 327] width 10 height 10
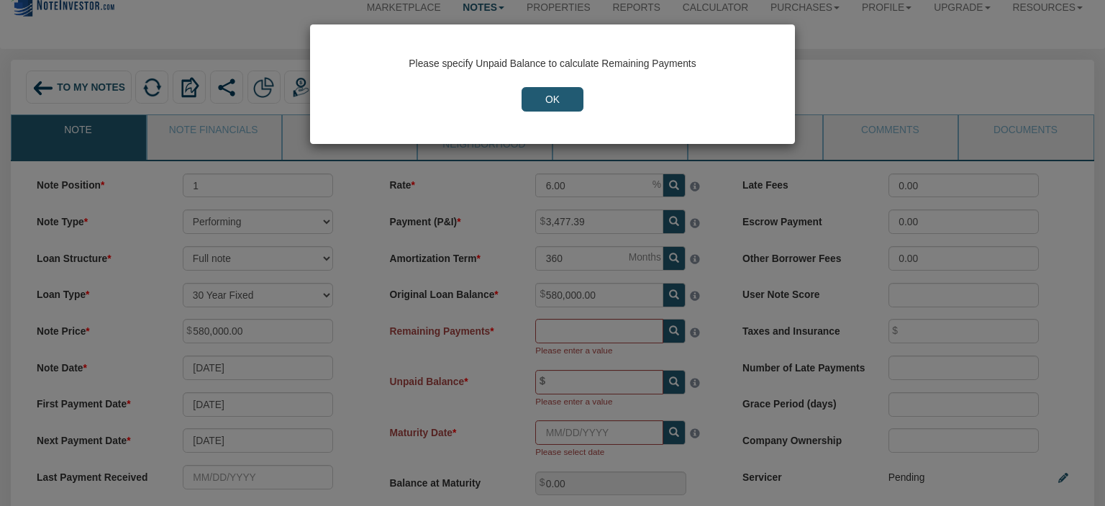
click at [558, 103] on input "OK" at bounding box center [552, 99] width 62 height 24
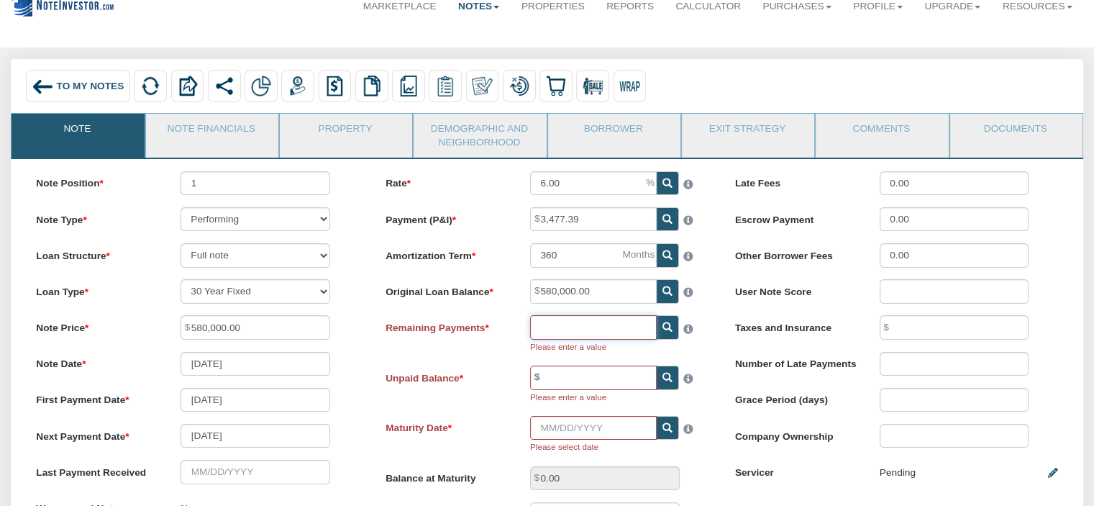
click at [578, 332] on input "text" at bounding box center [593, 327] width 127 height 24
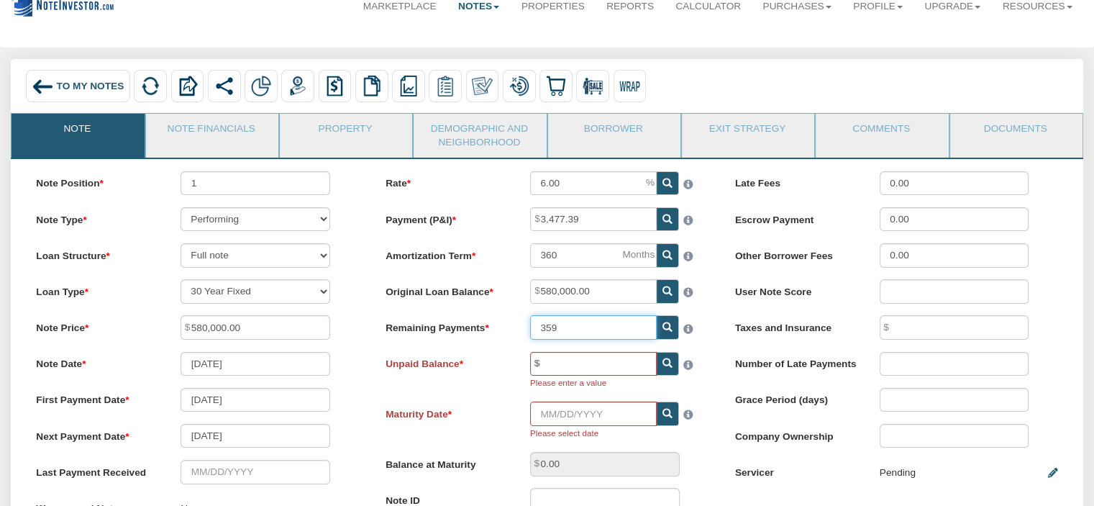
type input "359"
click at [581, 373] on input "text" at bounding box center [593, 364] width 127 height 24
click at [665, 365] on icon at bounding box center [667, 363] width 10 height 10
type input "579,422.10"
type input "3,460.09"
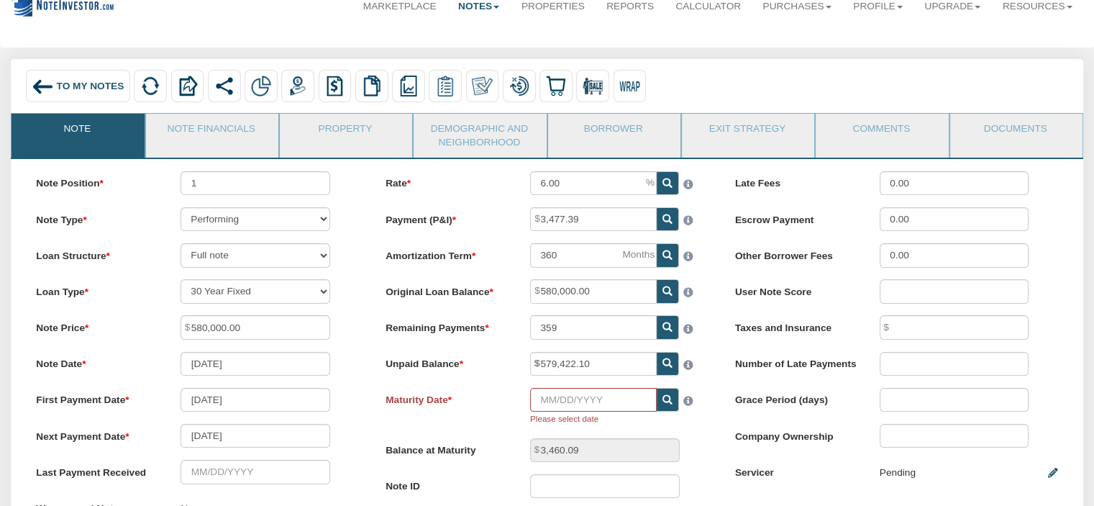
click at [665, 404] on icon at bounding box center [667, 400] width 10 height 10
type input "[DATE]"
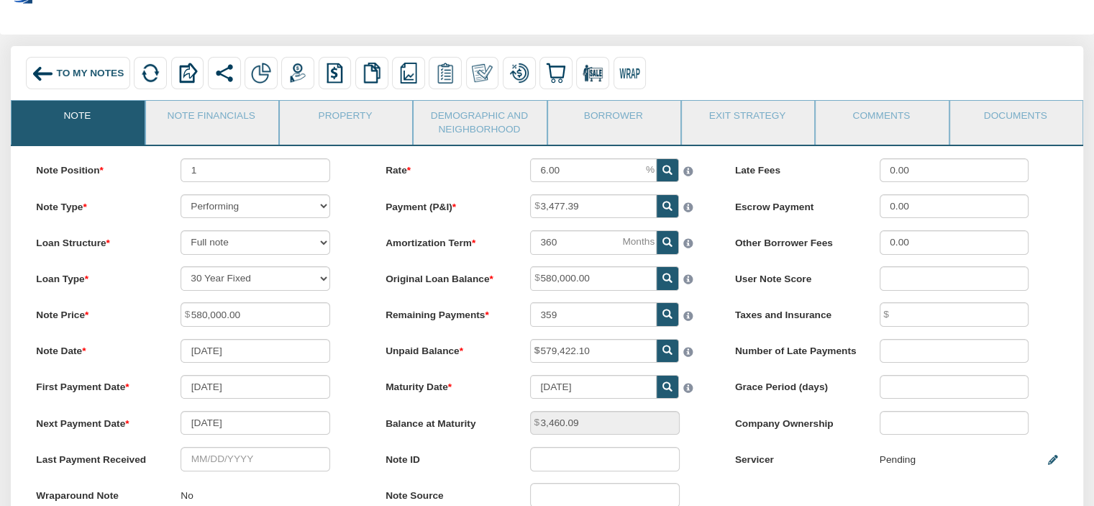
scroll to position [39, 0]
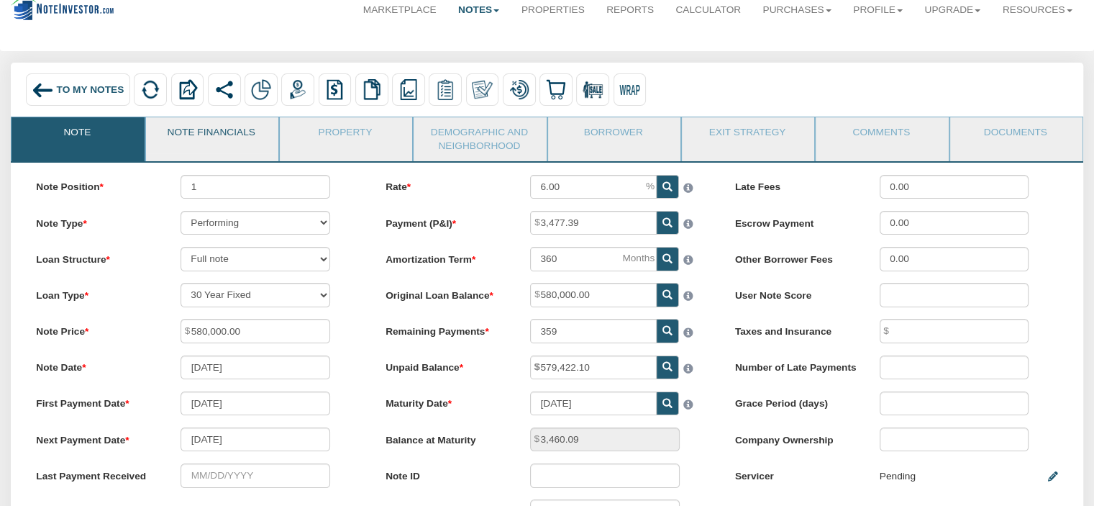
click at [241, 127] on link "Note Financials" at bounding box center [211, 135] width 131 height 36
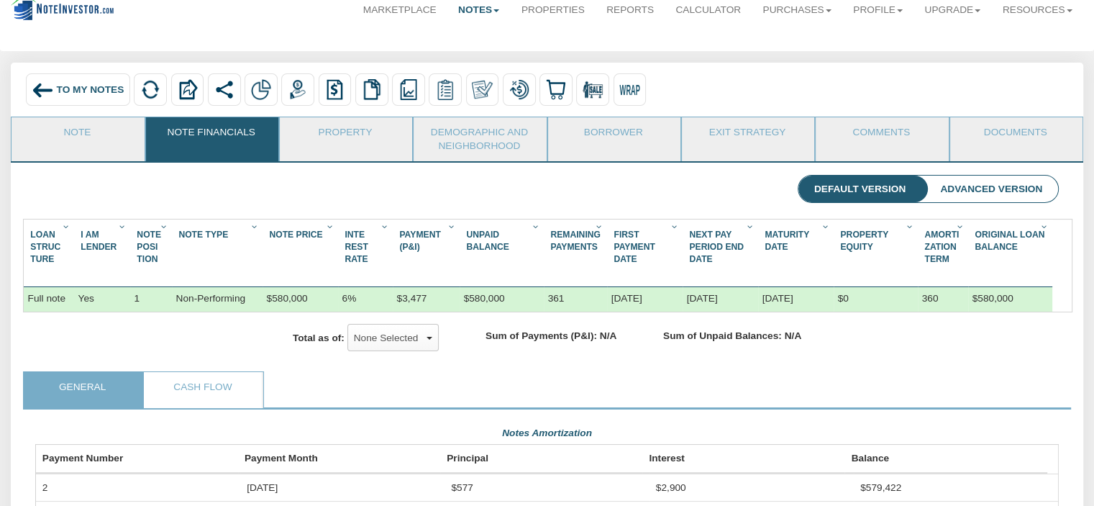
scroll to position [257, 1023]
click at [341, 132] on link "Property" at bounding box center [345, 135] width 131 height 36
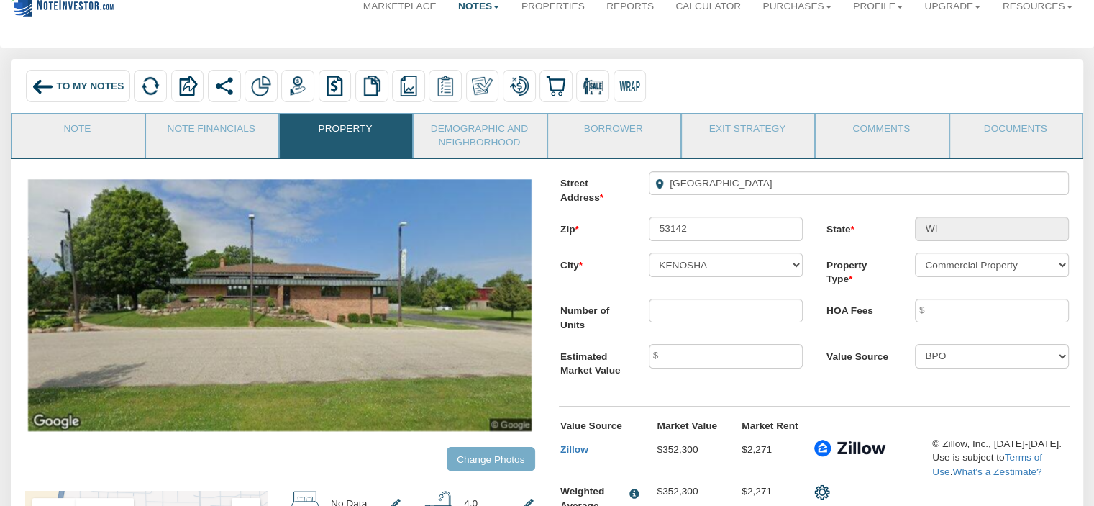
scroll to position [0, 0]
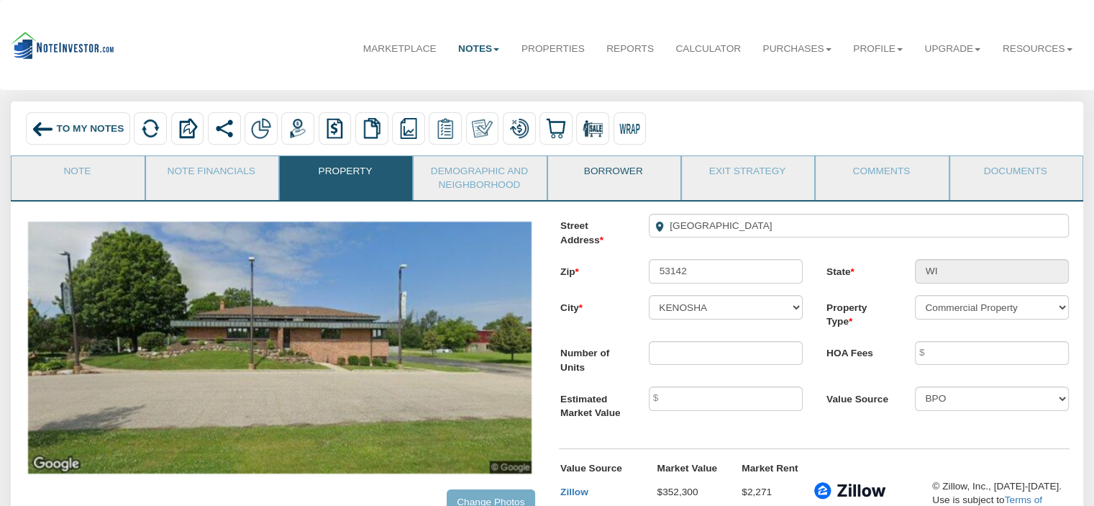
click at [596, 181] on link "Borrower" at bounding box center [613, 174] width 131 height 36
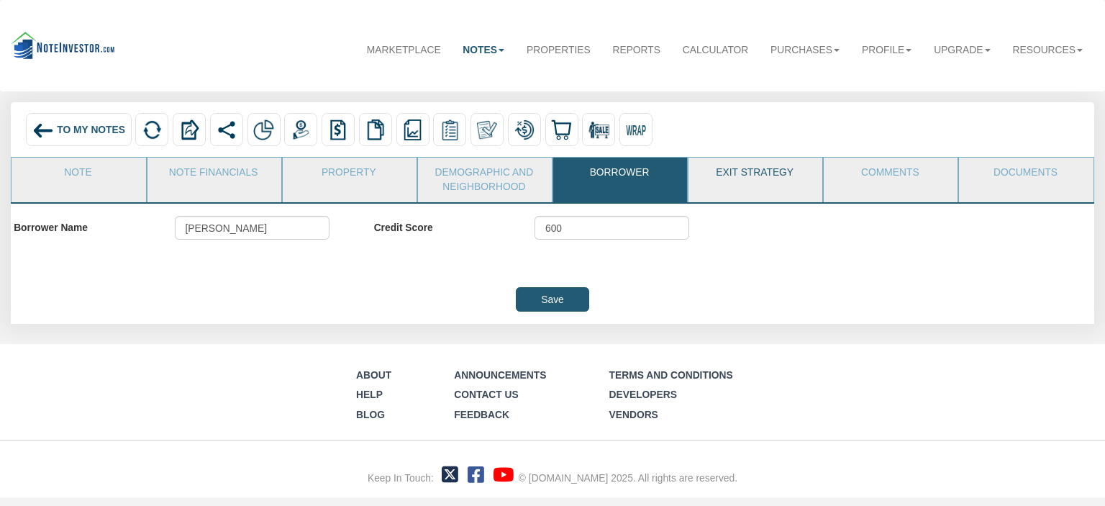
click at [752, 172] on link "Exit Strategy" at bounding box center [754, 176] width 132 height 36
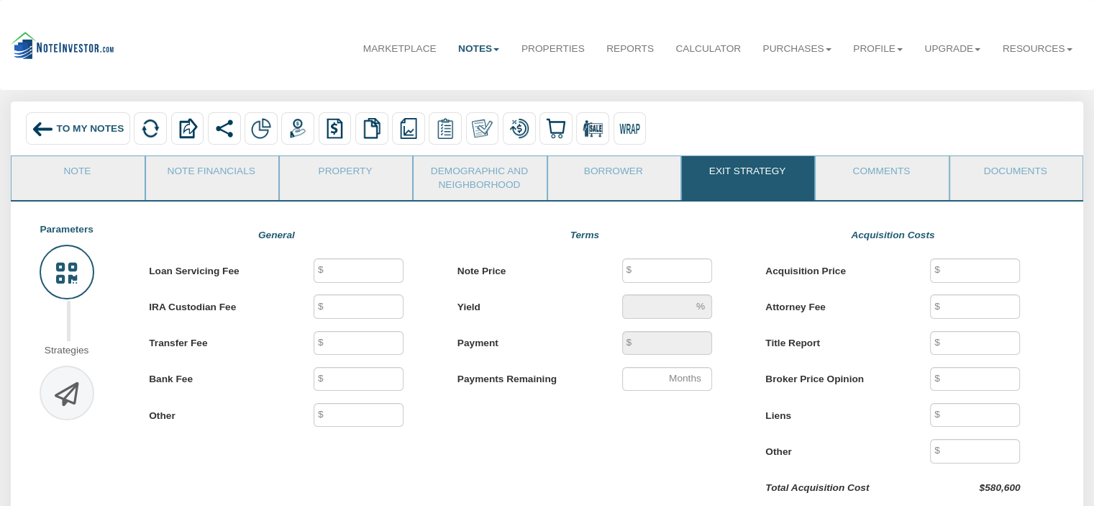
type input "40"
type input "25"
type input "500"
type input "250"
type input "580,000"
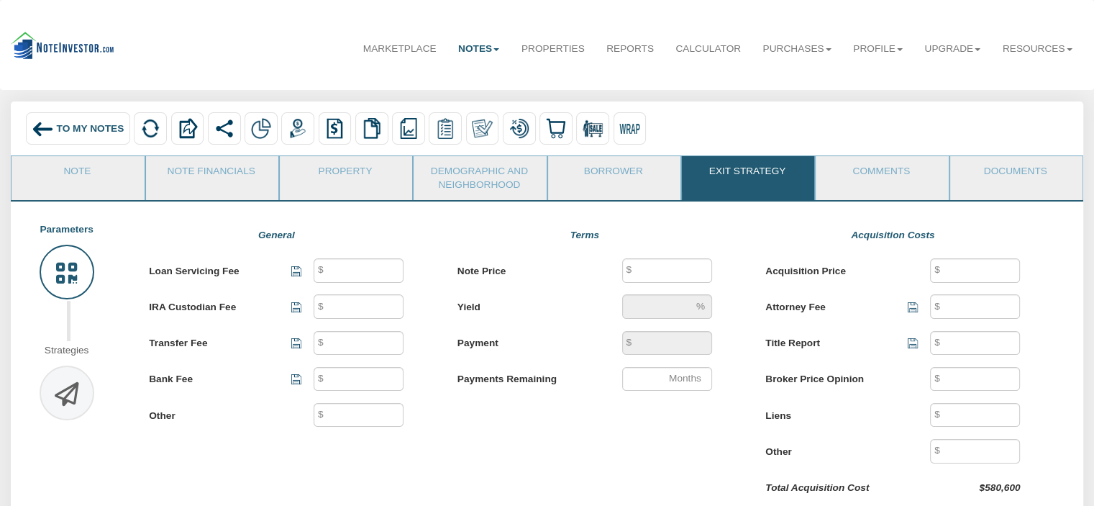
type input "6"
type input "3,477.39"
type input "359"
type input "580,000"
type input "500"
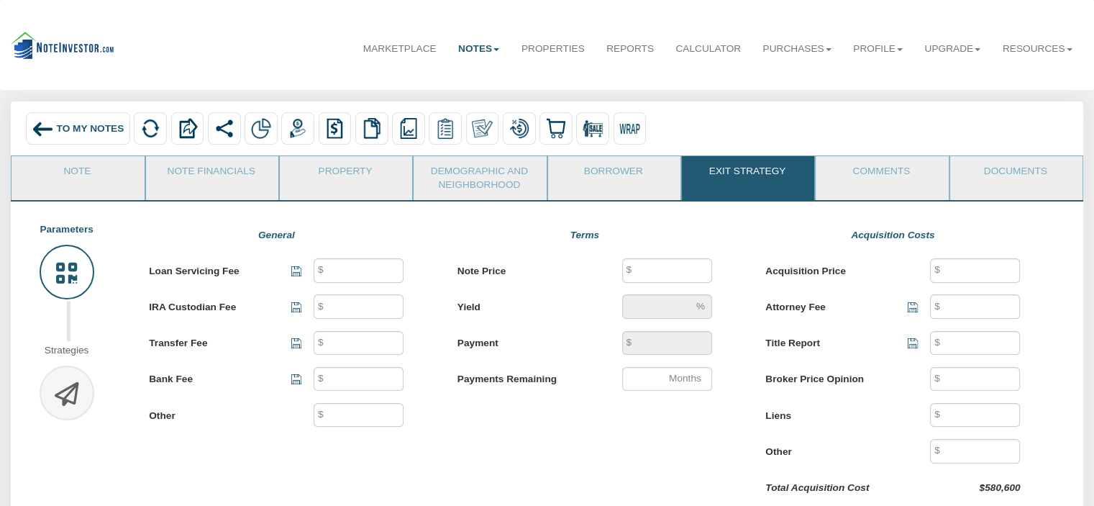
type input "100"
click at [1003, 172] on link "Documents" at bounding box center [1015, 174] width 131 height 36
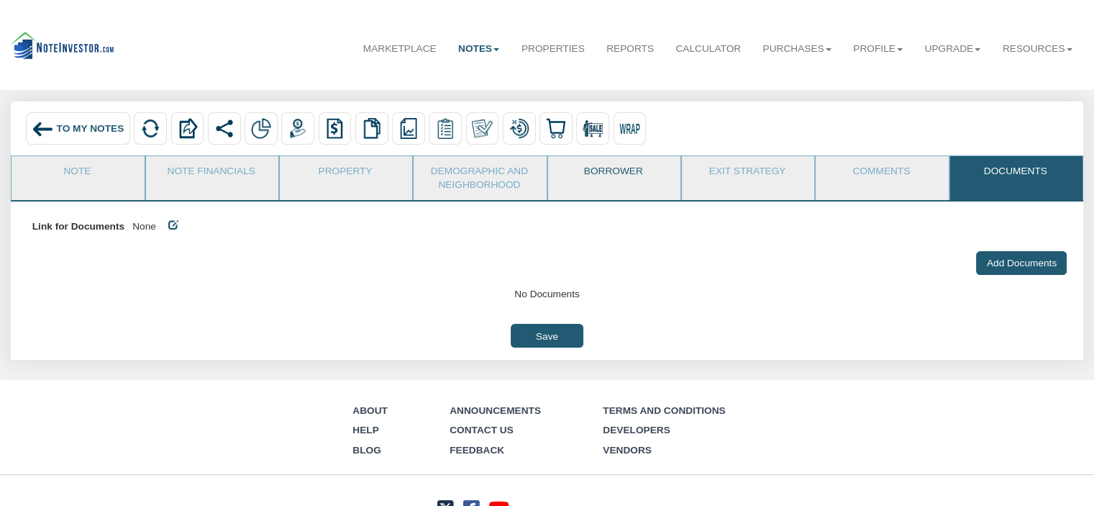
click at [609, 176] on link "Borrower" at bounding box center [613, 174] width 131 height 36
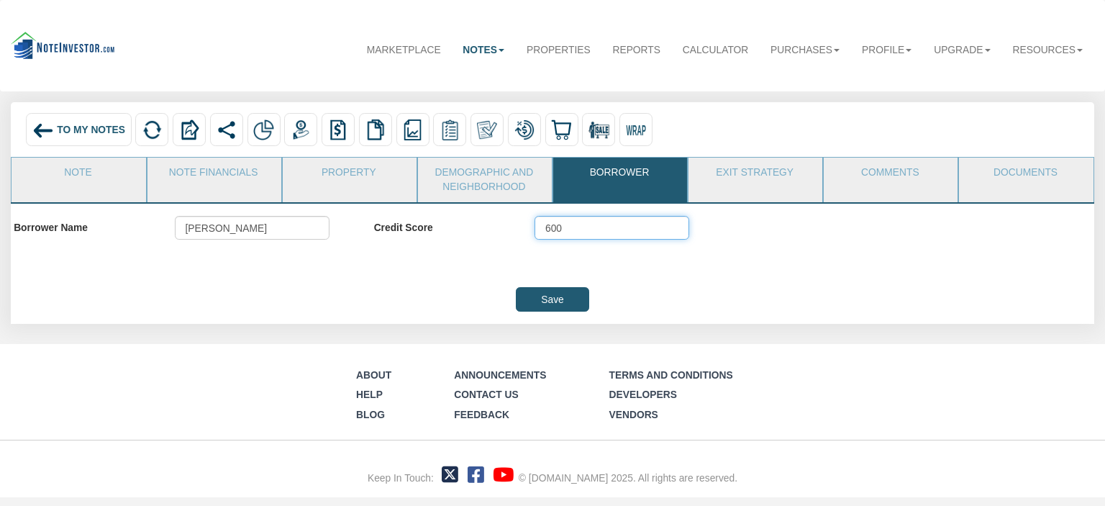
click at [617, 232] on input "600" at bounding box center [611, 228] width 155 height 24
type input "6"
type input "488"
click at [544, 302] on input "Save" at bounding box center [552, 299] width 73 height 24
